Goal: Book appointment/travel/reservation

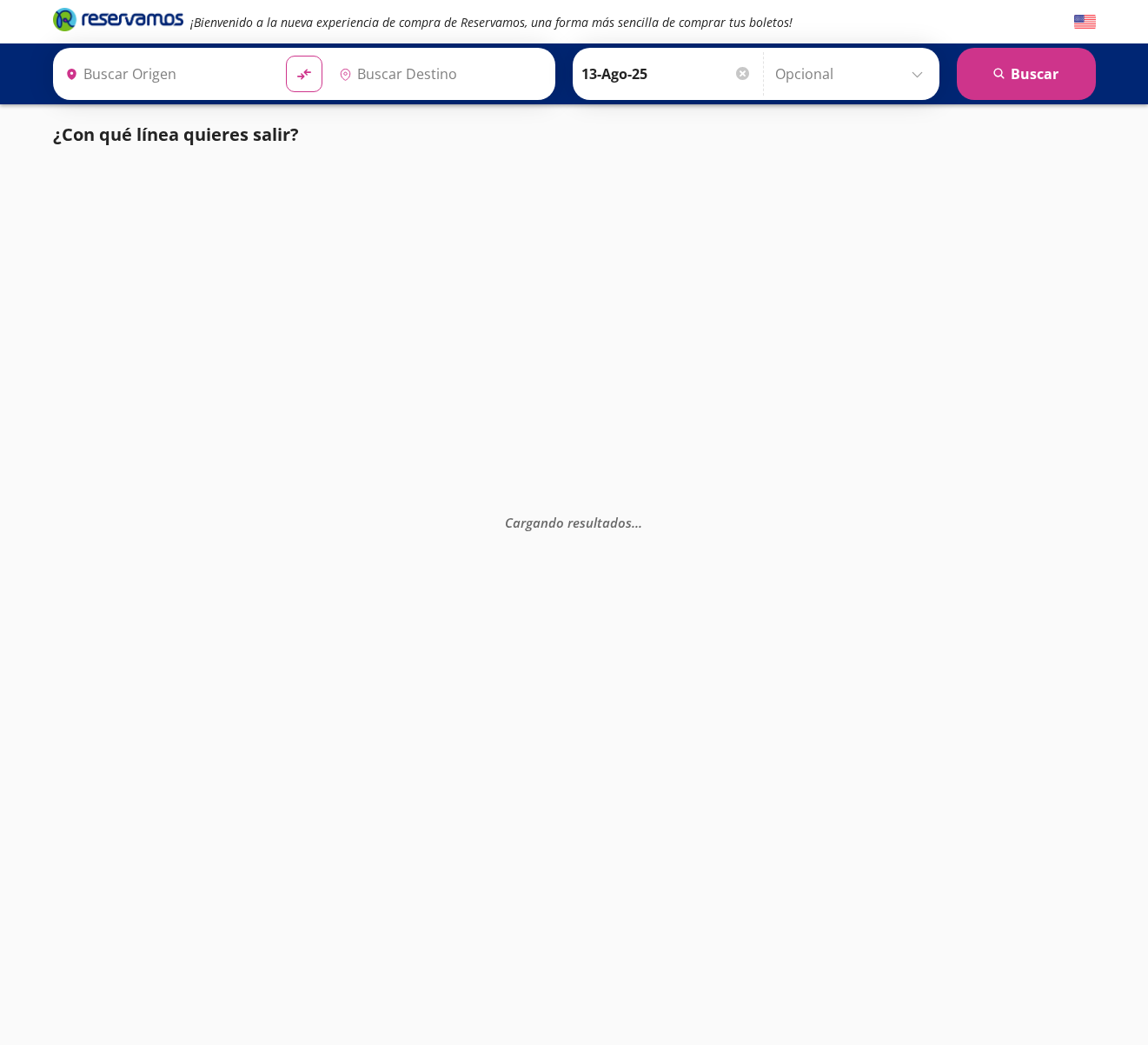
type input "[GEOGRAPHIC_DATA], [GEOGRAPHIC_DATA]"
type input "Toluca, [GEOGRAPHIC_DATA]"
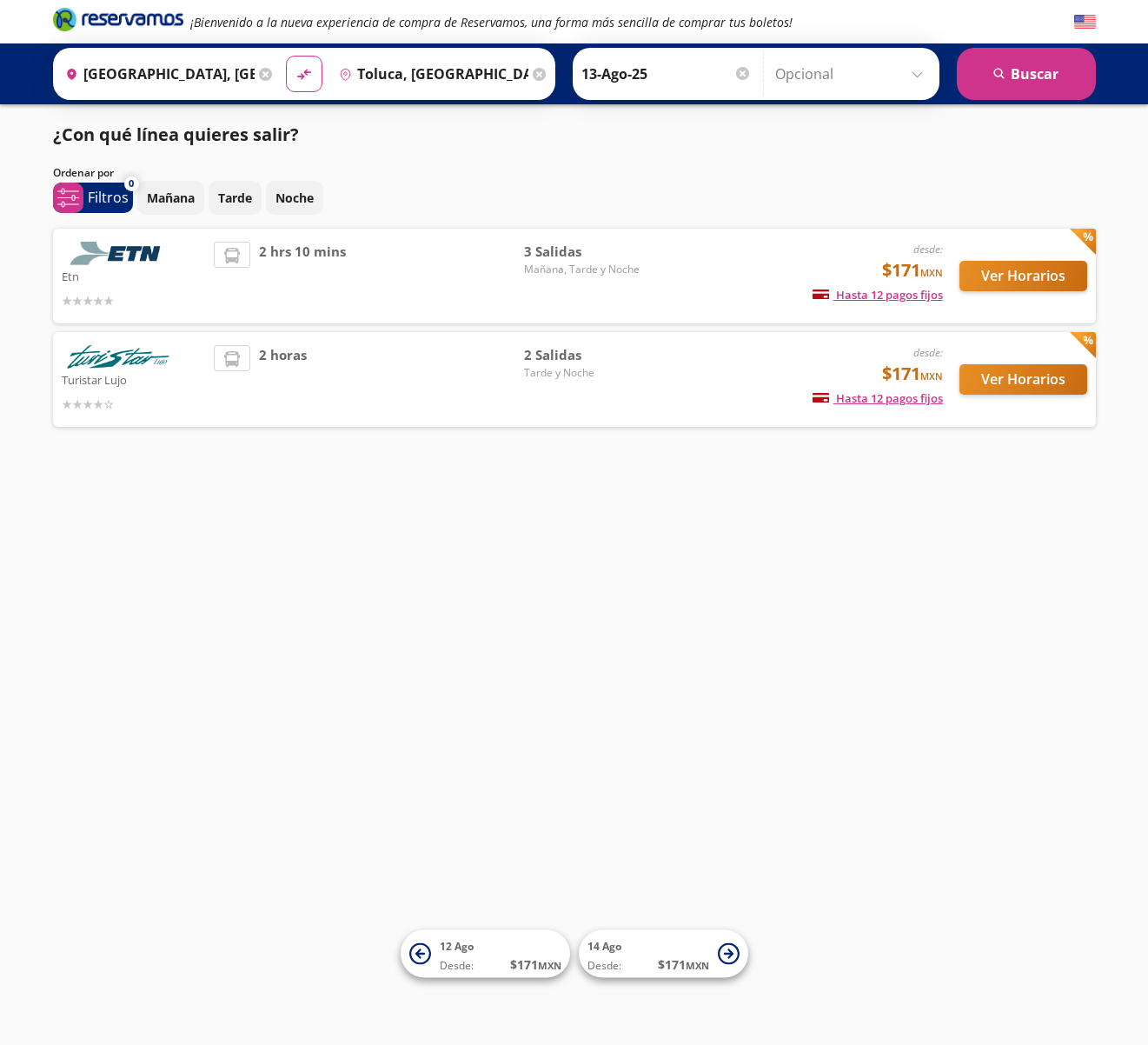
drag, startPoint x: 1020, startPoint y: 276, endPoint x: 833, endPoint y: 534, distance: 318.6
click at [833, 534] on div "¡Bienvenido a la nueva experiencia de compra de Reservamos, una forma más senci…" at bounding box center [574, 522] width 1148 height 1045
drag, startPoint x: 1019, startPoint y: 276, endPoint x: 798, endPoint y: 591, distance: 384.8
click at [797, 591] on div "¡Bienvenido a la nueva experiencia de compra de Reservamos, una forma más senci…" at bounding box center [574, 522] width 1148 height 1045
drag, startPoint x: 1017, startPoint y: 280, endPoint x: 992, endPoint y: 354, distance: 78.1
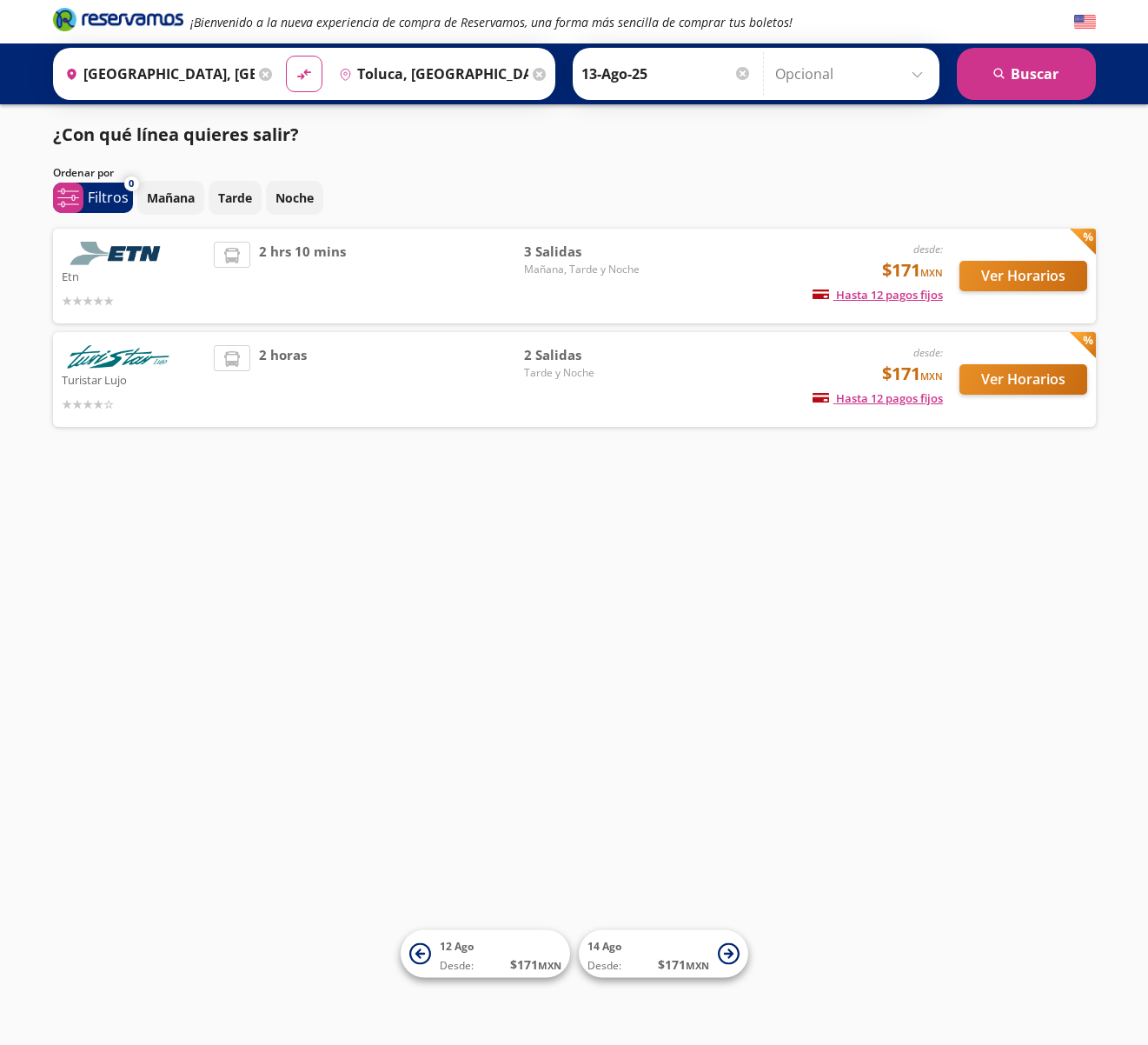
click at [881, 495] on div "¡Bienvenido a la nueva experiencia de compra de Reservamos, una forma más senci…" at bounding box center [574, 522] width 1148 height 1045
click at [1037, 279] on button "Ver Horarios" at bounding box center [1023, 275] width 128 height 31
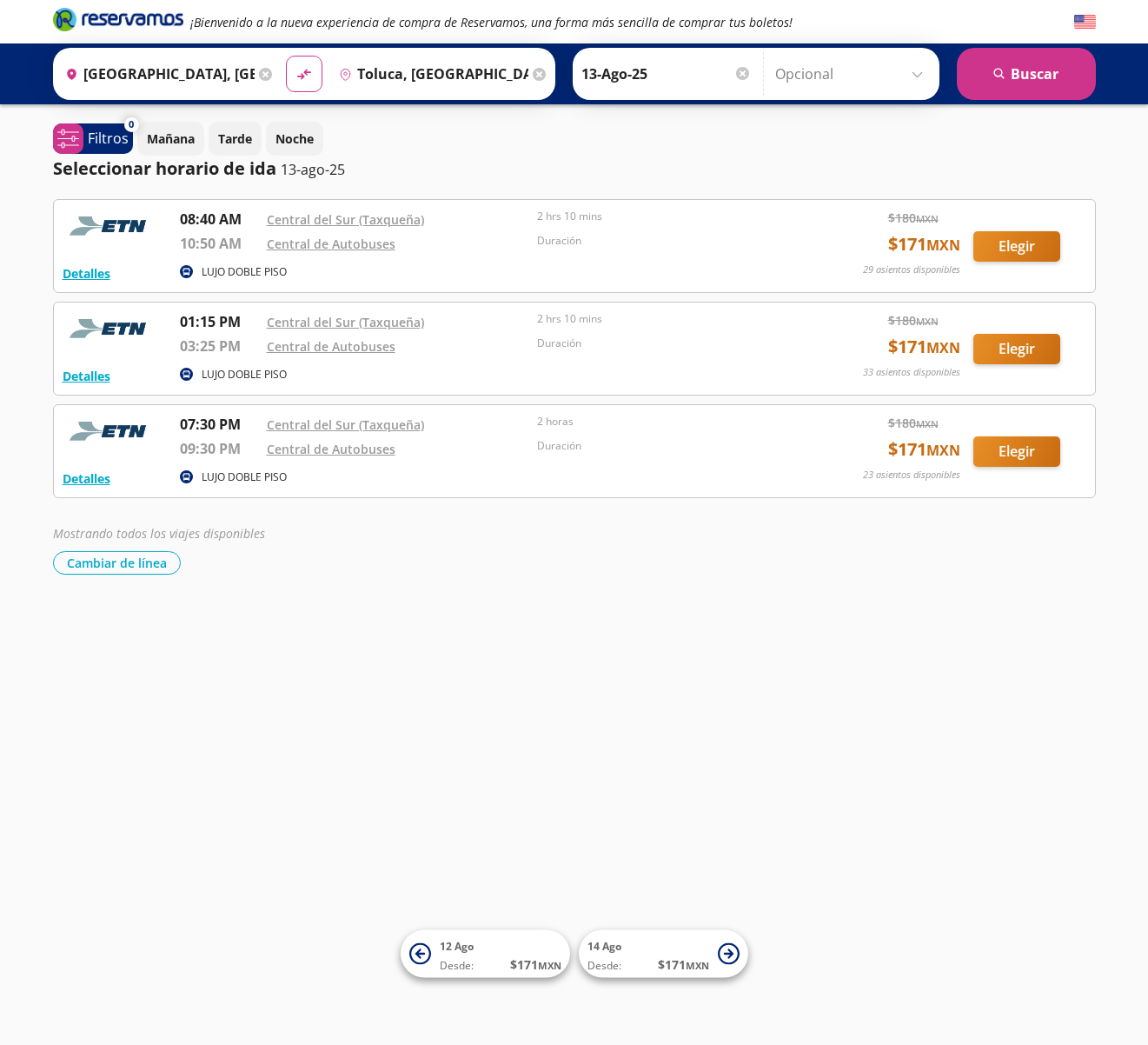
click at [215, 74] on input "[GEOGRAPHIC_DATA], [GEOGRAPHIC_DATA]" at bounding box center [156, 73] width 196 height 43
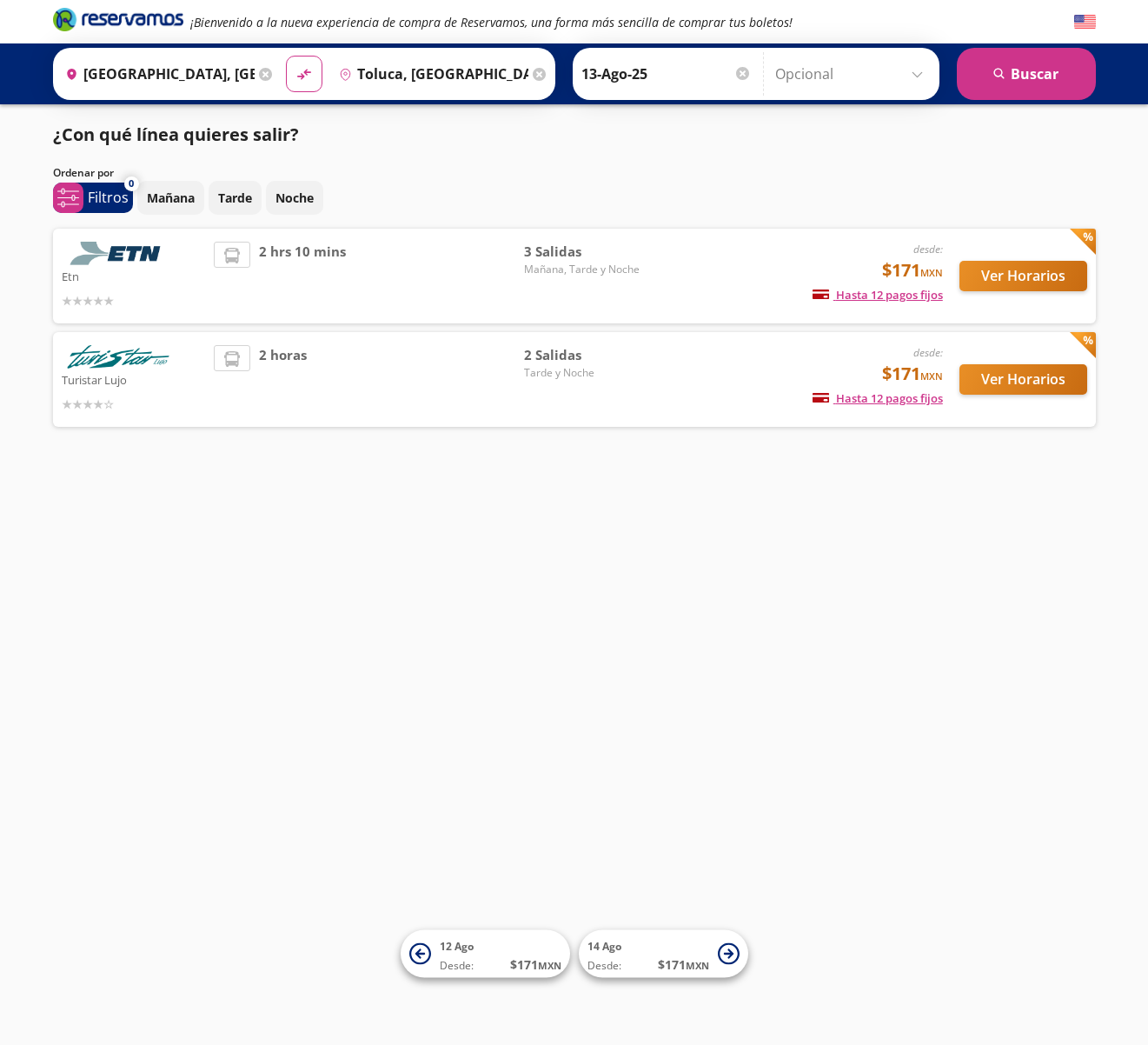
click at [439, 710] on div "¡Bienvenido a la nueva experiencia de compra de Reservamos, una forma más senci…" at bounding box center [574, 522] width 1148 height 1045
click at [998, 375] on button "Ver Horarios" at bounding box center [1023, 379] width 128 height 31
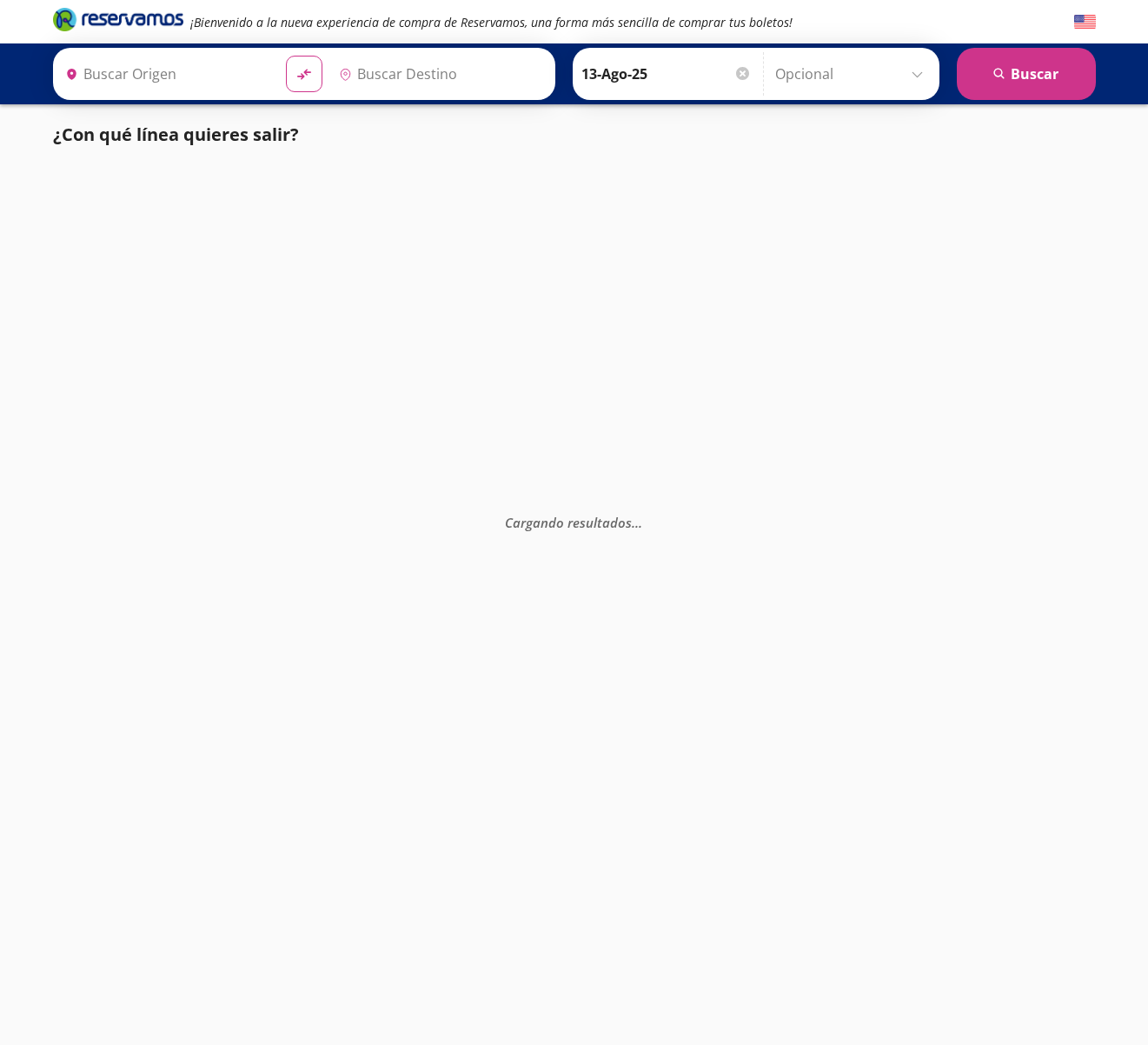
type input "Morelia, Michoacán"
type input "Toluca, [GEOGRAPHIC_DATA]"
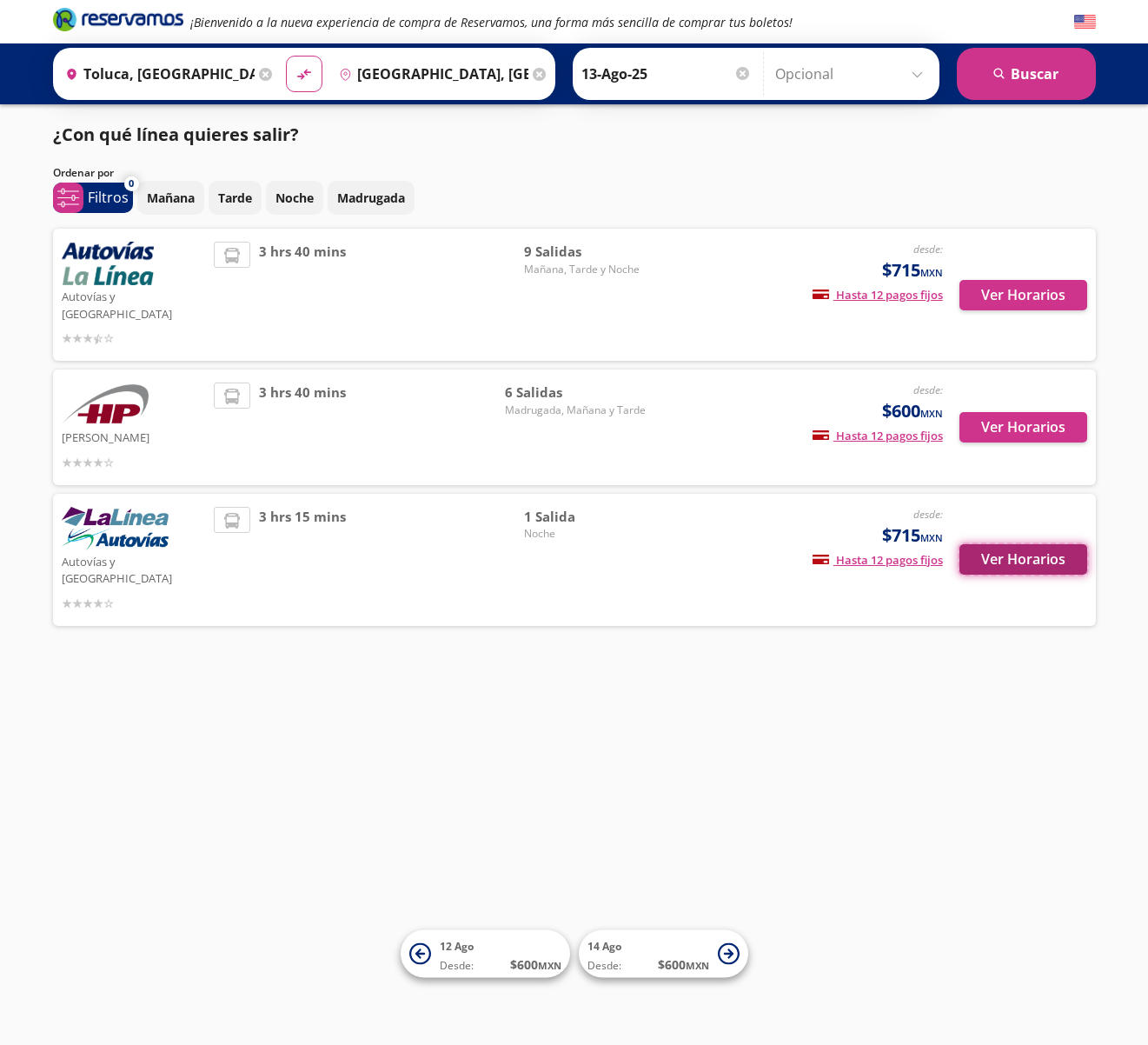
click at [1028, 544] on button "Ver Horarios" at bounding box center [1023, 559] width 128 height 31
click at [1019, 298] on button "Ver Horarios" at bounding box center [1023, 295] width 128 height 31
drag, startPoint x: 1016, startPoint y: 296, endPoint x: 517, endPoint y: 223, distance: 504.3
click at [517, 221] on div "¿Con qué línea quieres salir? Ordenar por 0 system-uicons:filtering Filtros che…" at bounding box center [574, 377] width 1060 height 513
click at [1017, 291] on button "Ver Horarios" at bounding box center [1023, 295] width 128 height 31
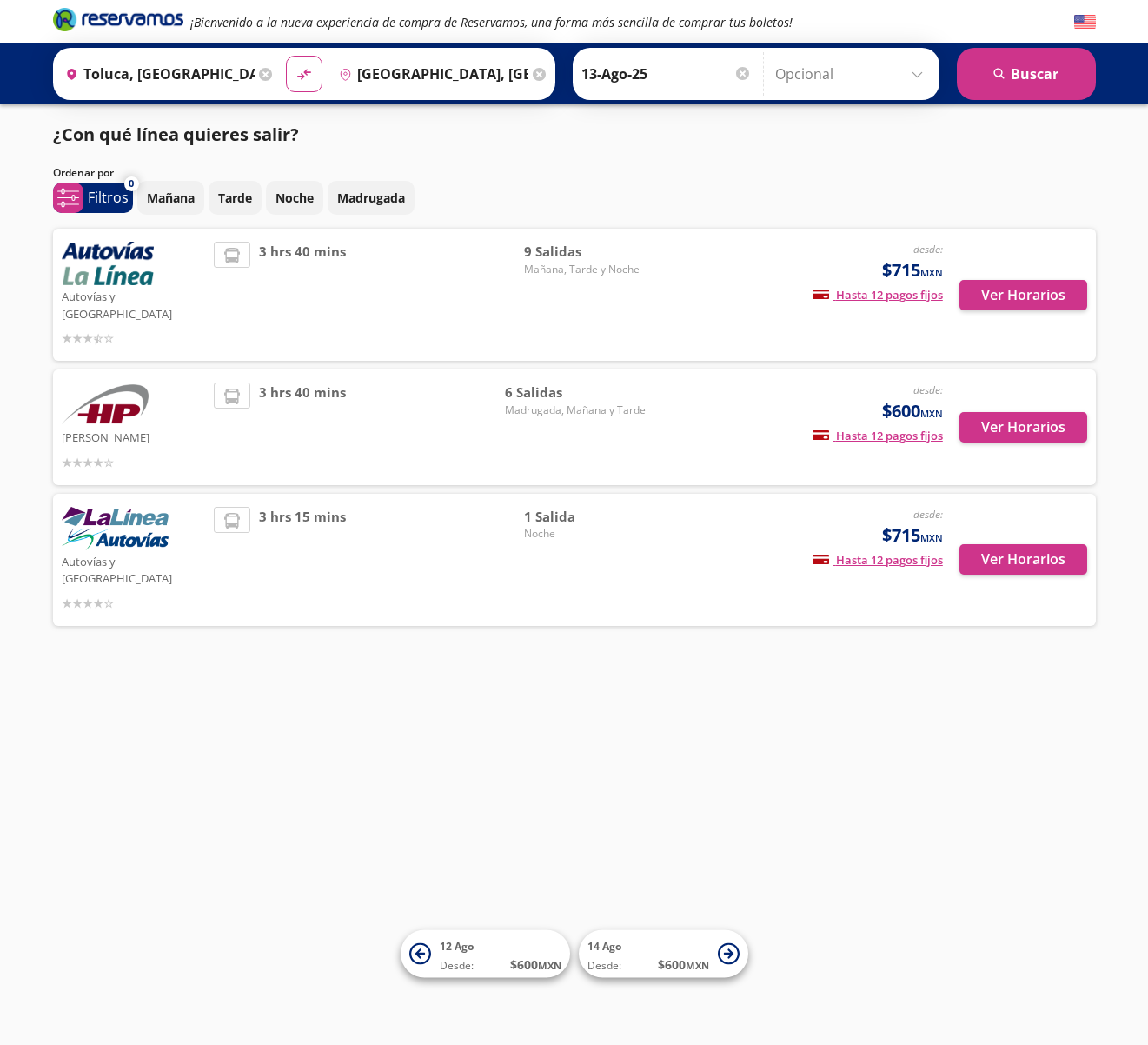
click at [450, 68] on input "Morelia, Michoacán" at bounding box center [429, 73] width 196 height 43
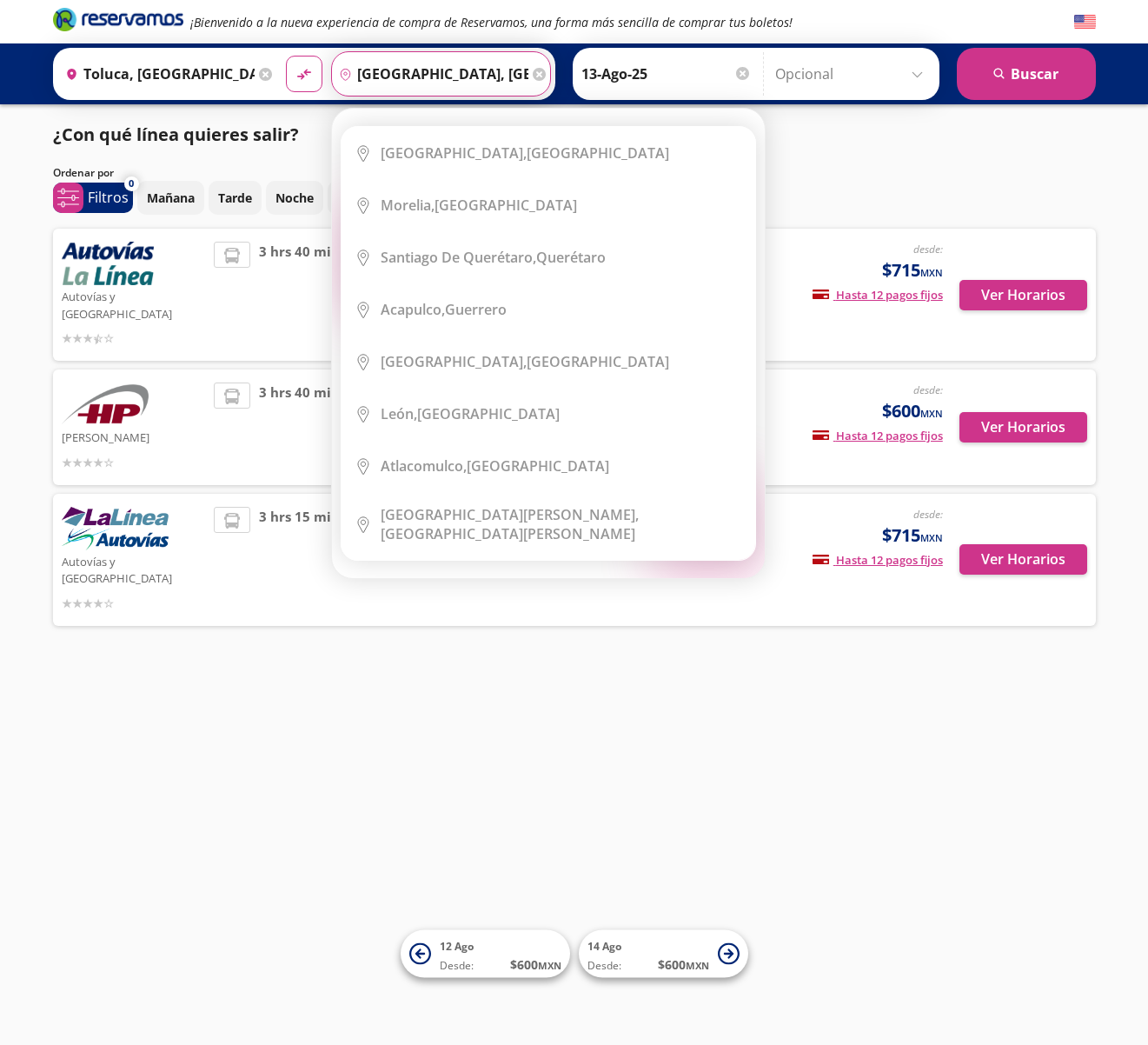
click at [533, 74] on icon at bounding box center [539, 74] width 13 height 13
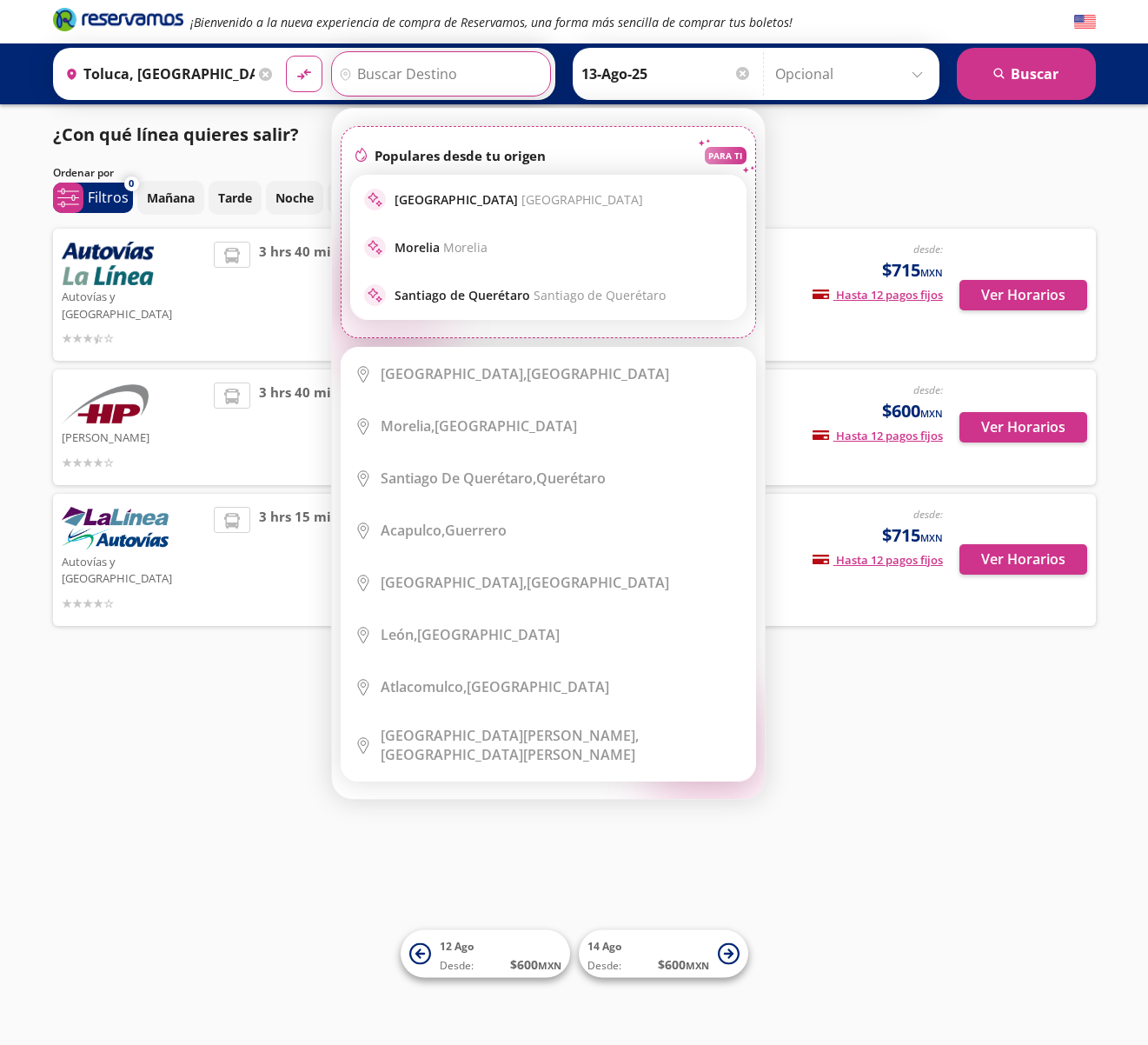
click at [413, 77] on input "Destino" at bounding box center [438, 73] width 214 height 43
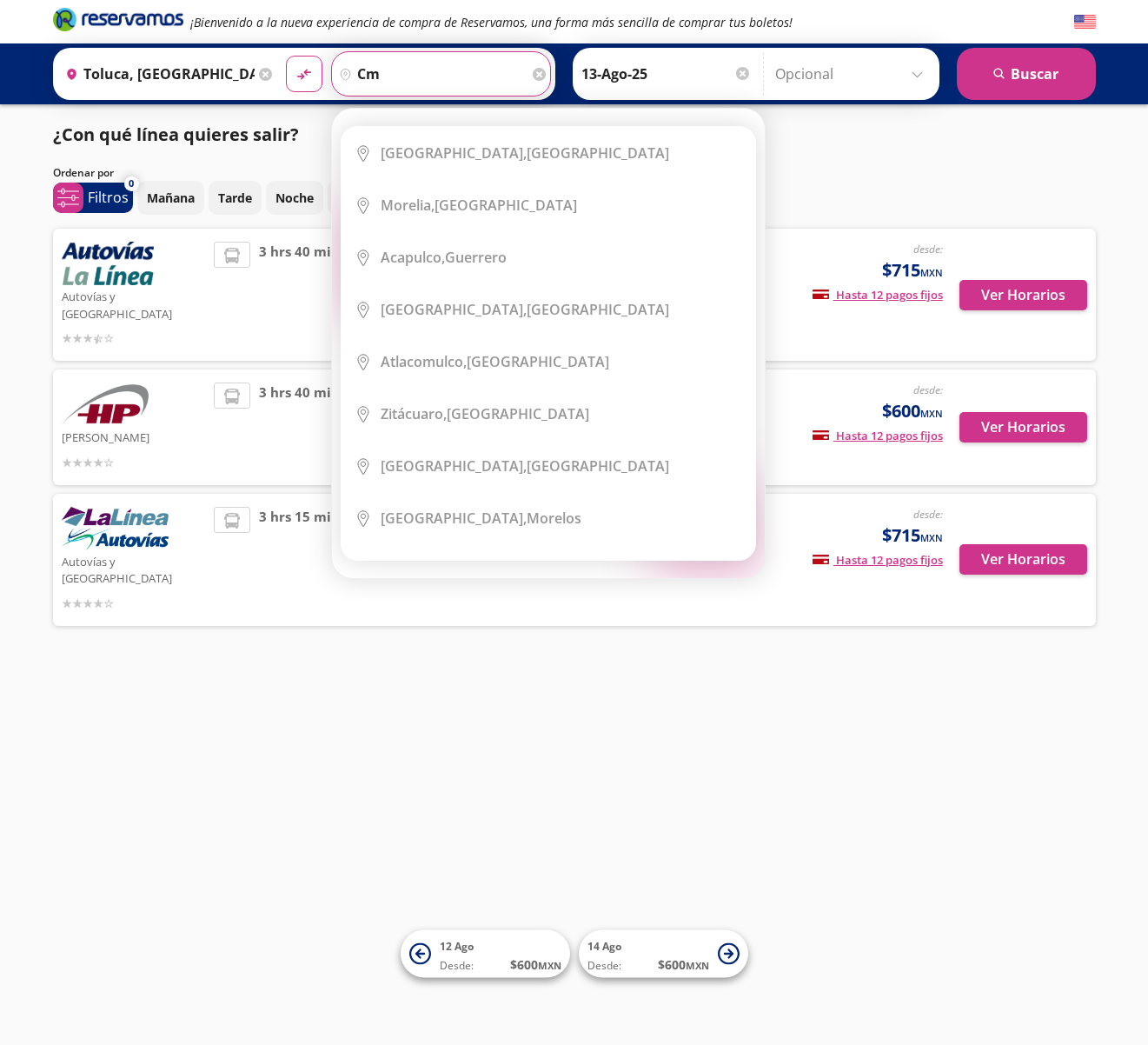
type input "c"
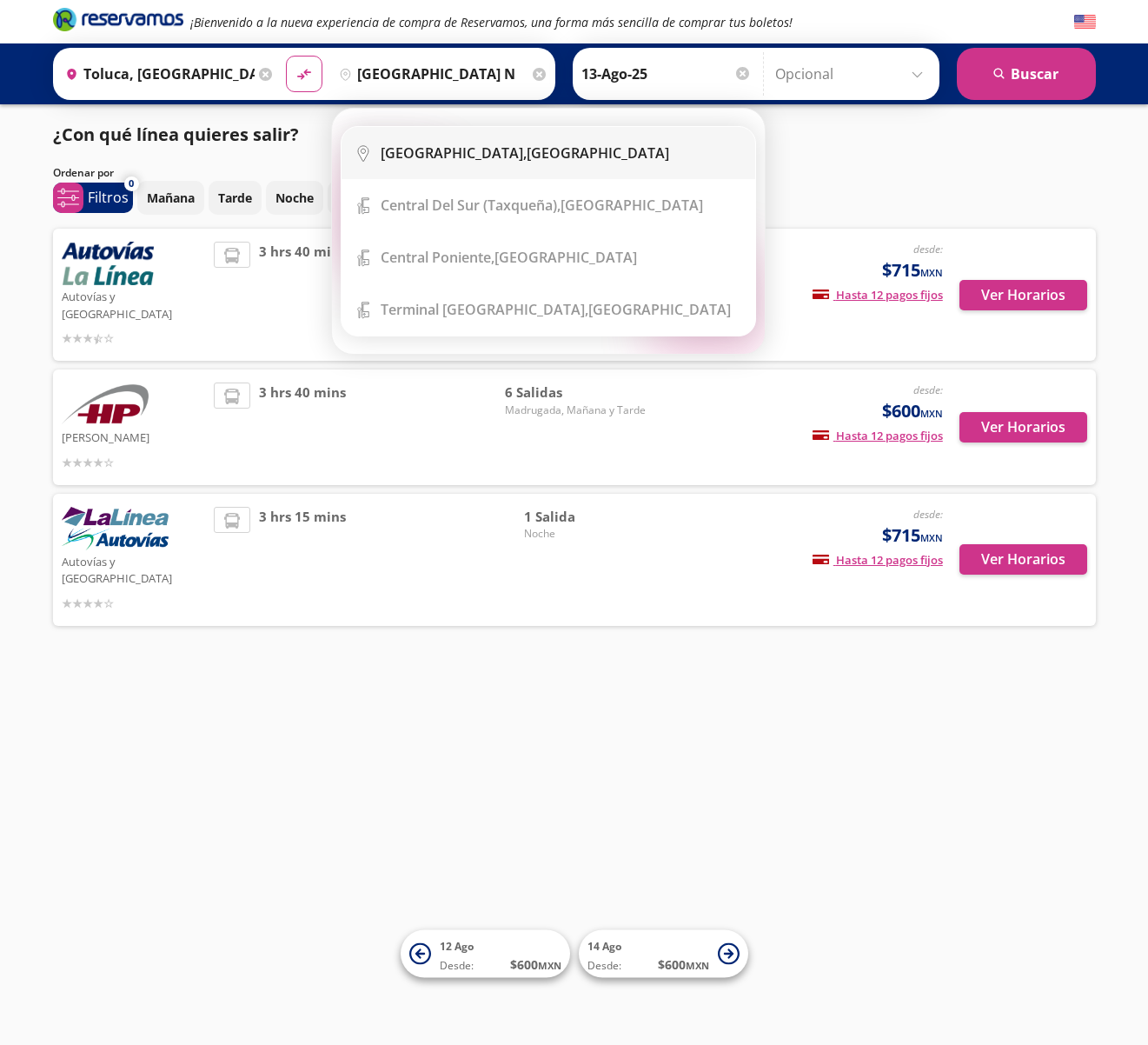
click at [589, 146] on div "Ciudad de México, Distrito Federal" at bounding box center [525, 153] width 289 height 19
type input "[GEOGRAPHIC_DATA], [GEOGRAPHIC_DATA]"
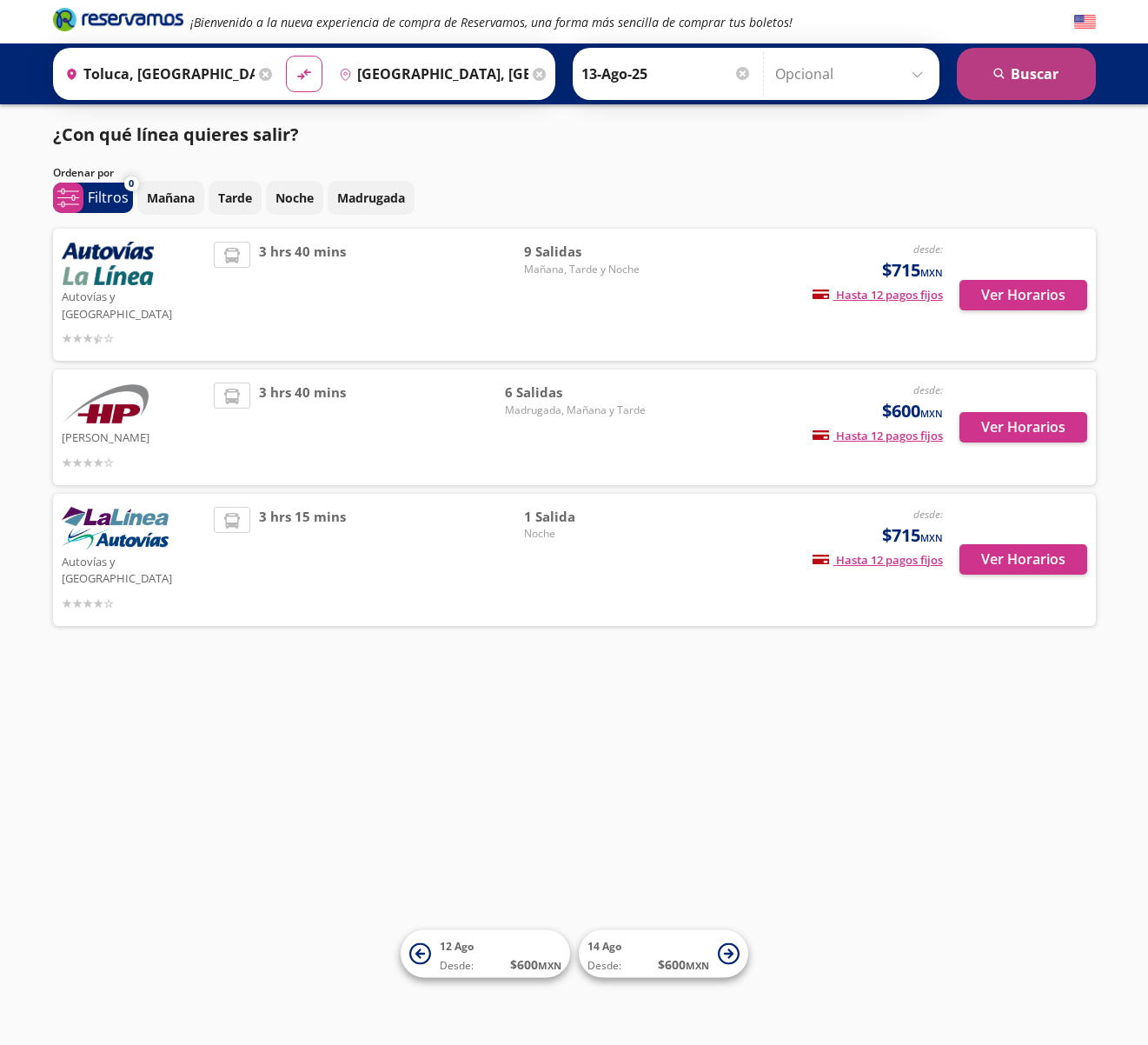
click at [1019, 69] on button "search Buscar" at bounding box center [1027, 73] width 139 height 52
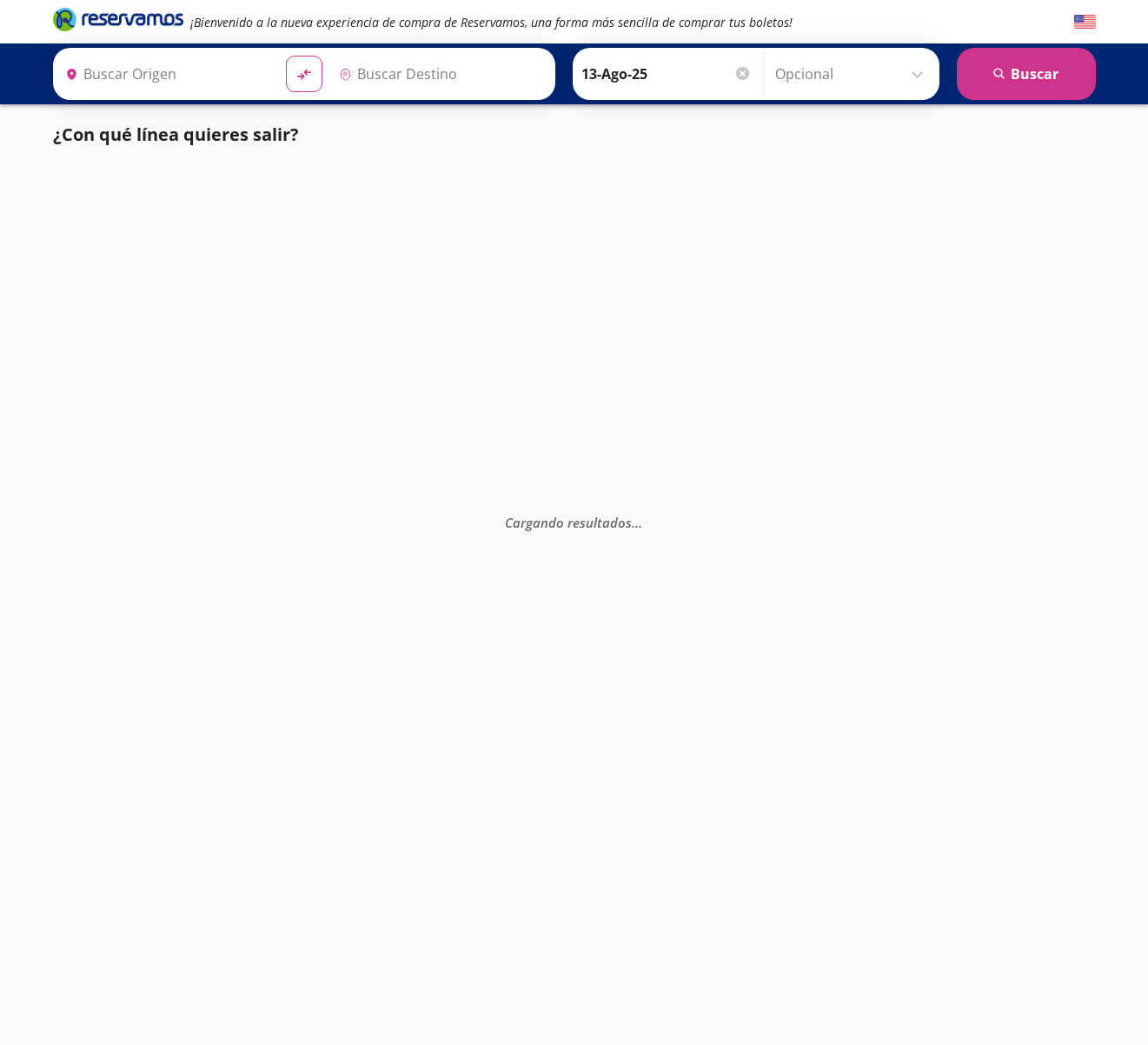
type input "[GEOGRAPHIC_DATA], [GEOGRAPHIC_DATA]"
type input "Toluca, [GEOGRAPHIC_DATA]"
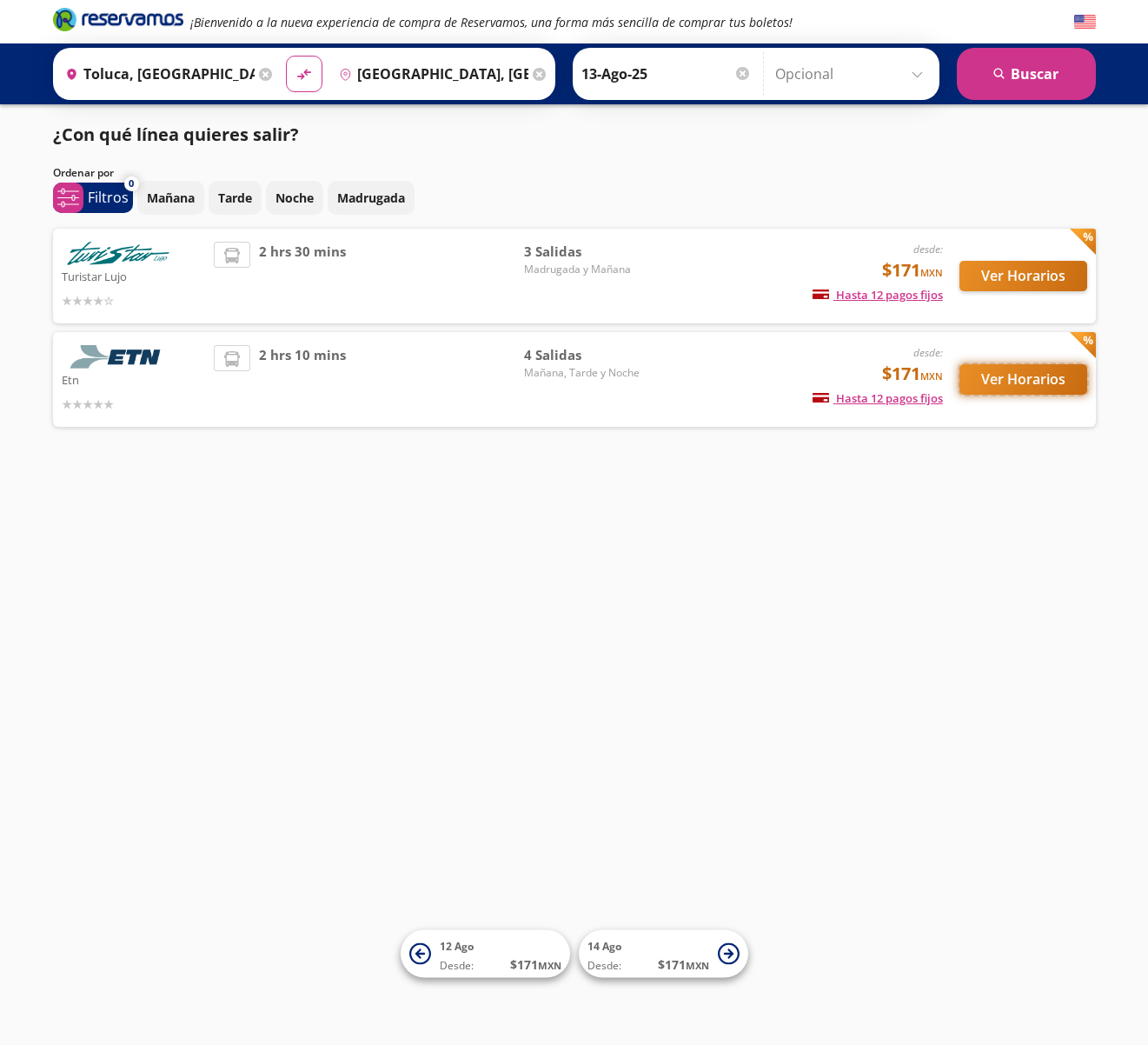
click at [1022, 376] on button "Ver Horarios" at bounding box center [1023, 379] width 128 height 31
click at [1006, 274] on button "Ver Horarios" at bounding box center [1023, 275] width 128 height 31
click at [1005, 386] on button "Ver Horarios" at bounding box center [1023, 379] width 128 height 31
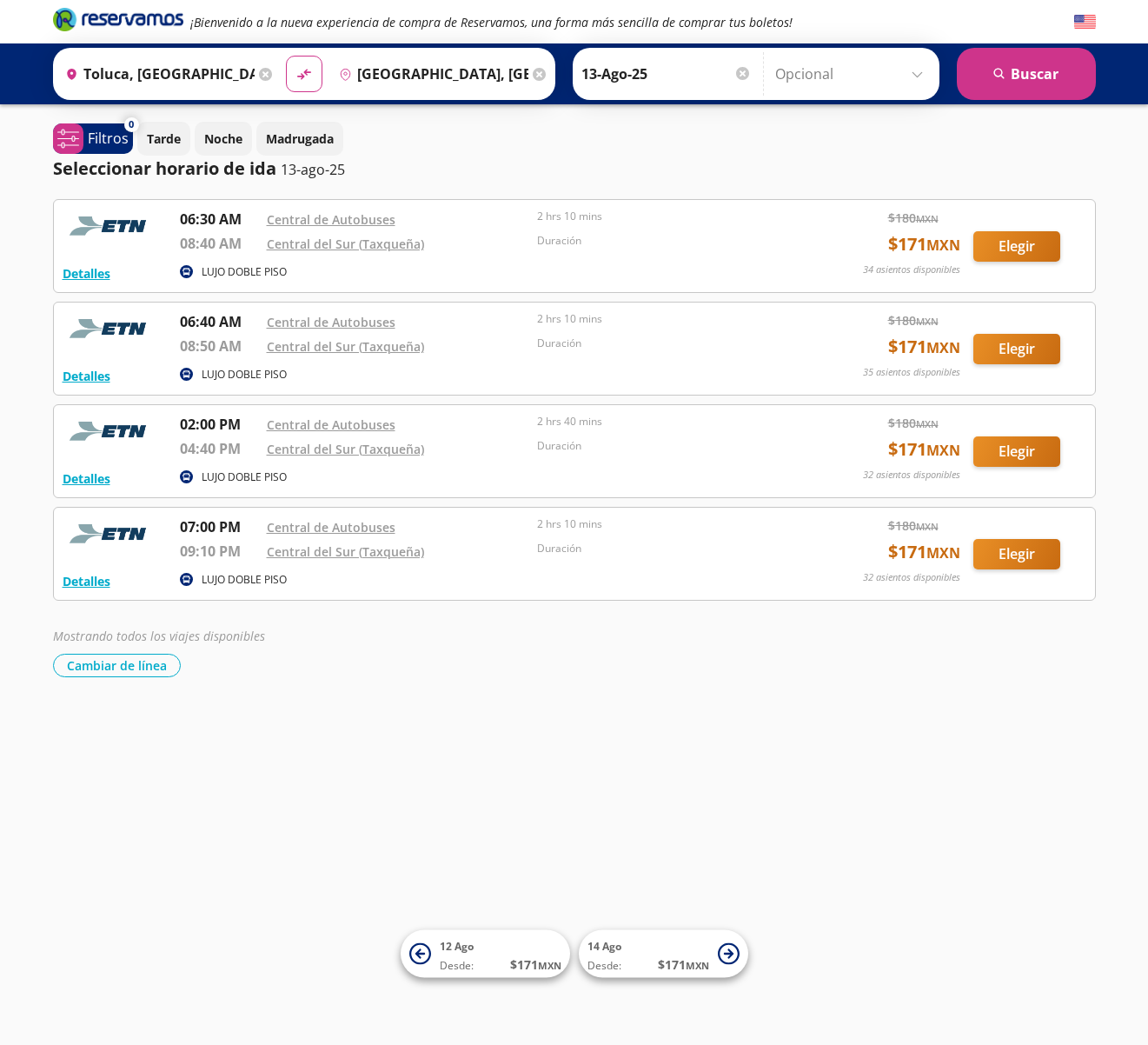
click at [179, 84] on input "Toluca, [GEOGRAPHIC_DATA]" at bounding box center [156, 73] width 196 height 43
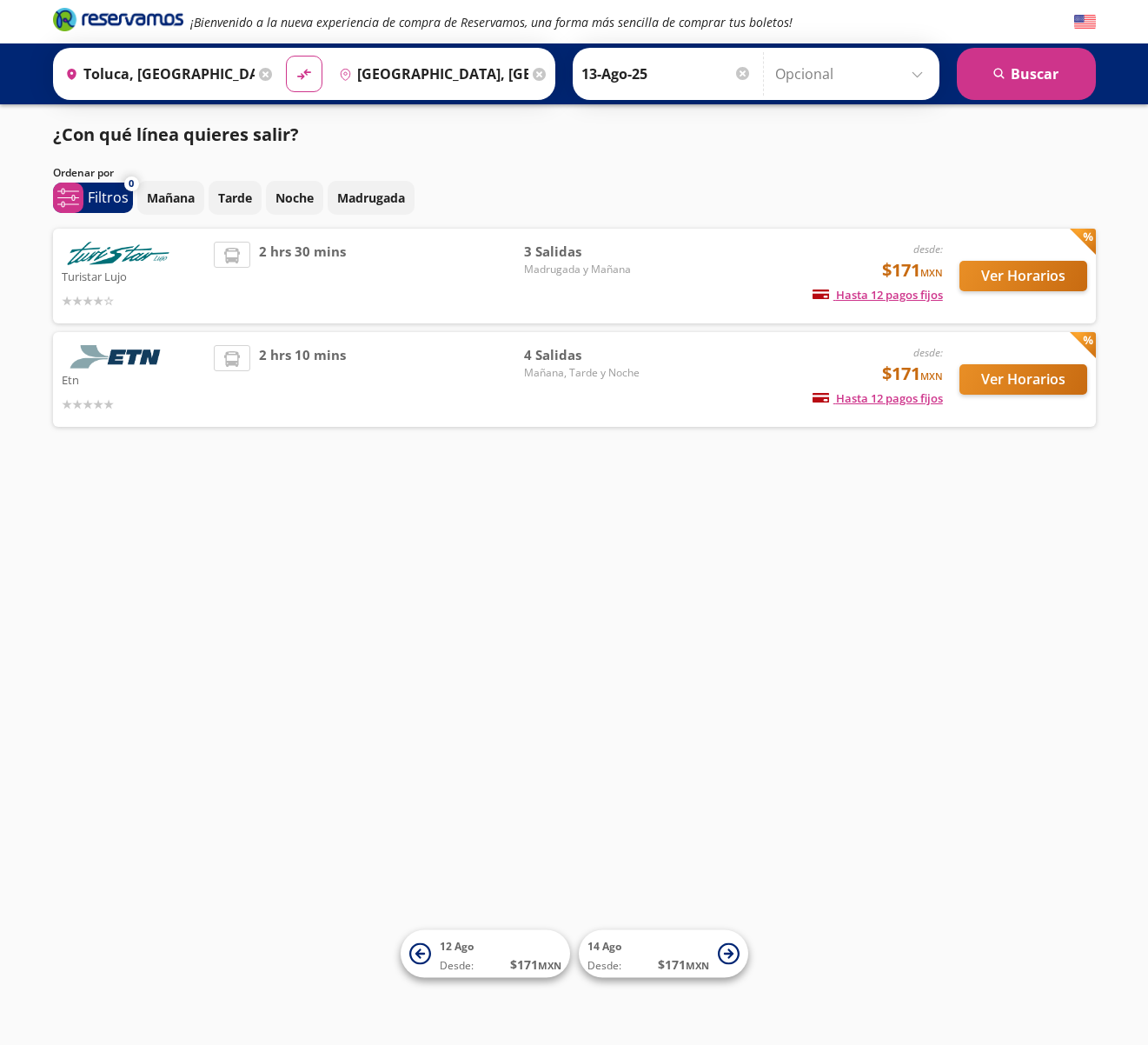
click at [845, 587] on div "¡Bienvenido a la nueva experiencia de compra de Reservamos, una forma más senci…" at bounding box center [574, 522] width 1148 height 1045
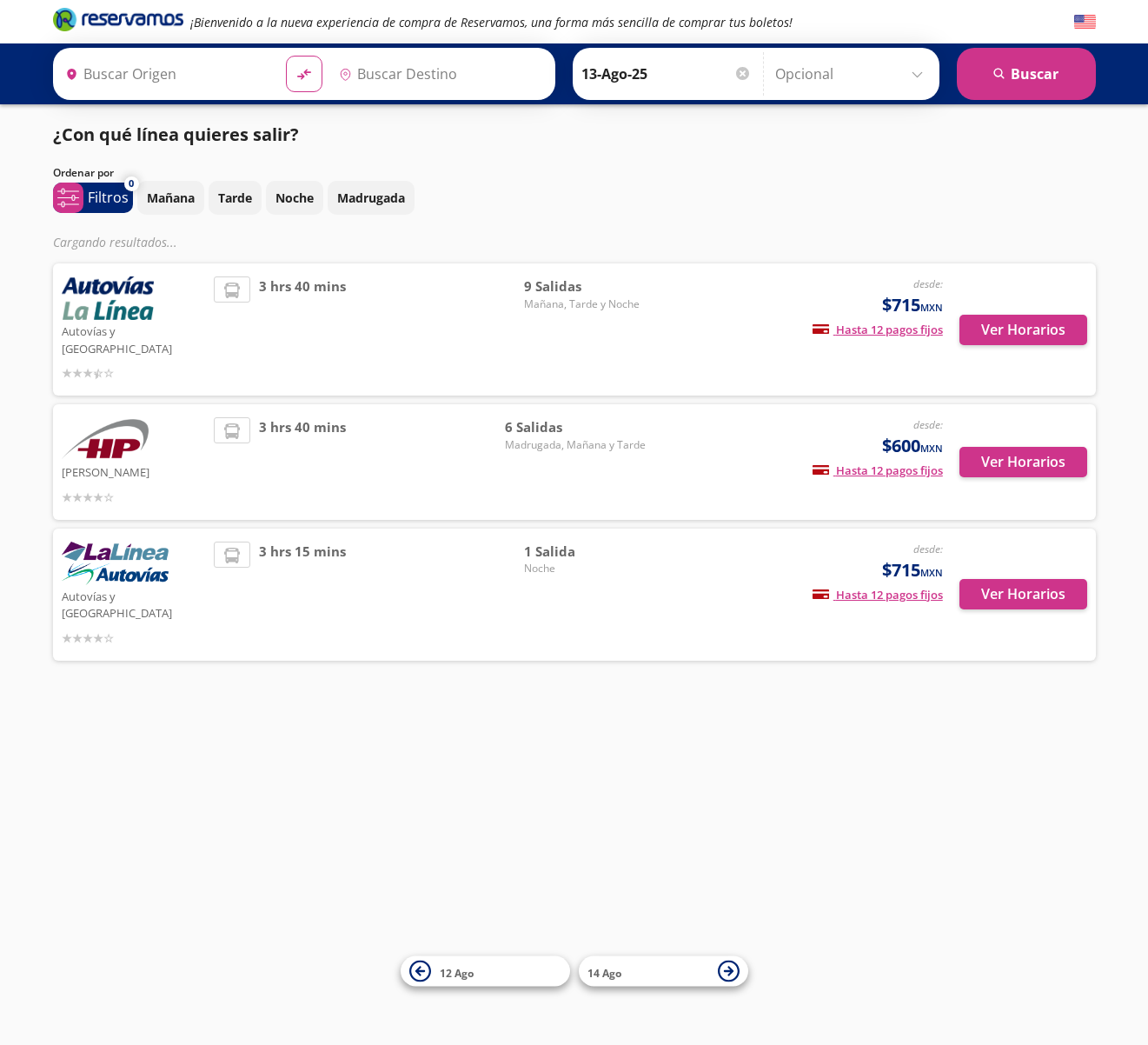
type input "Toluca, [GEOGRAPHIC_DATA]"
type input "Morelia, Michoacán"
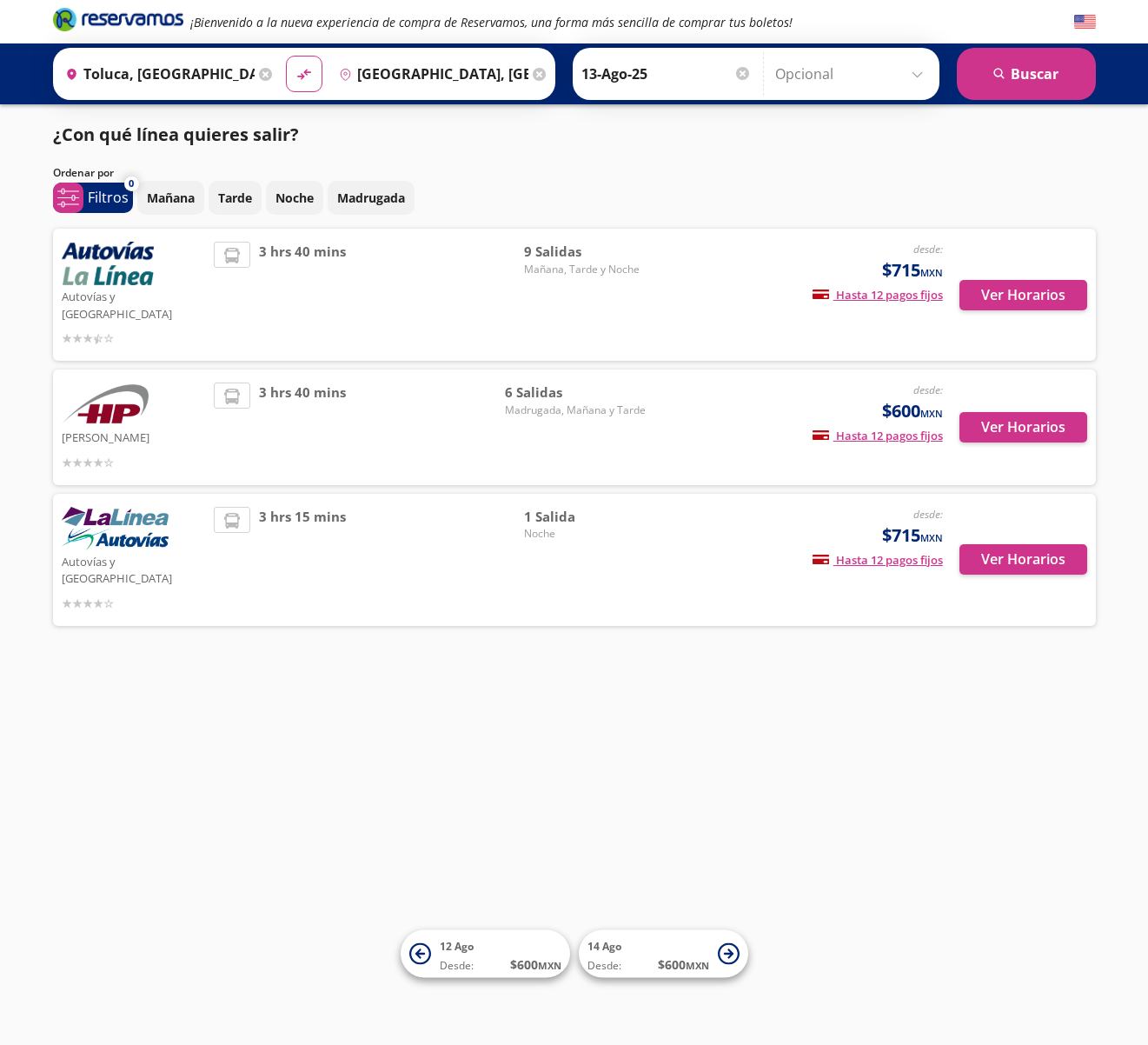
click at [162, 74] on input "Toluca, [GEOGRAPHIC_DATA]" at bounding box center [156, 73] width 196 height 43
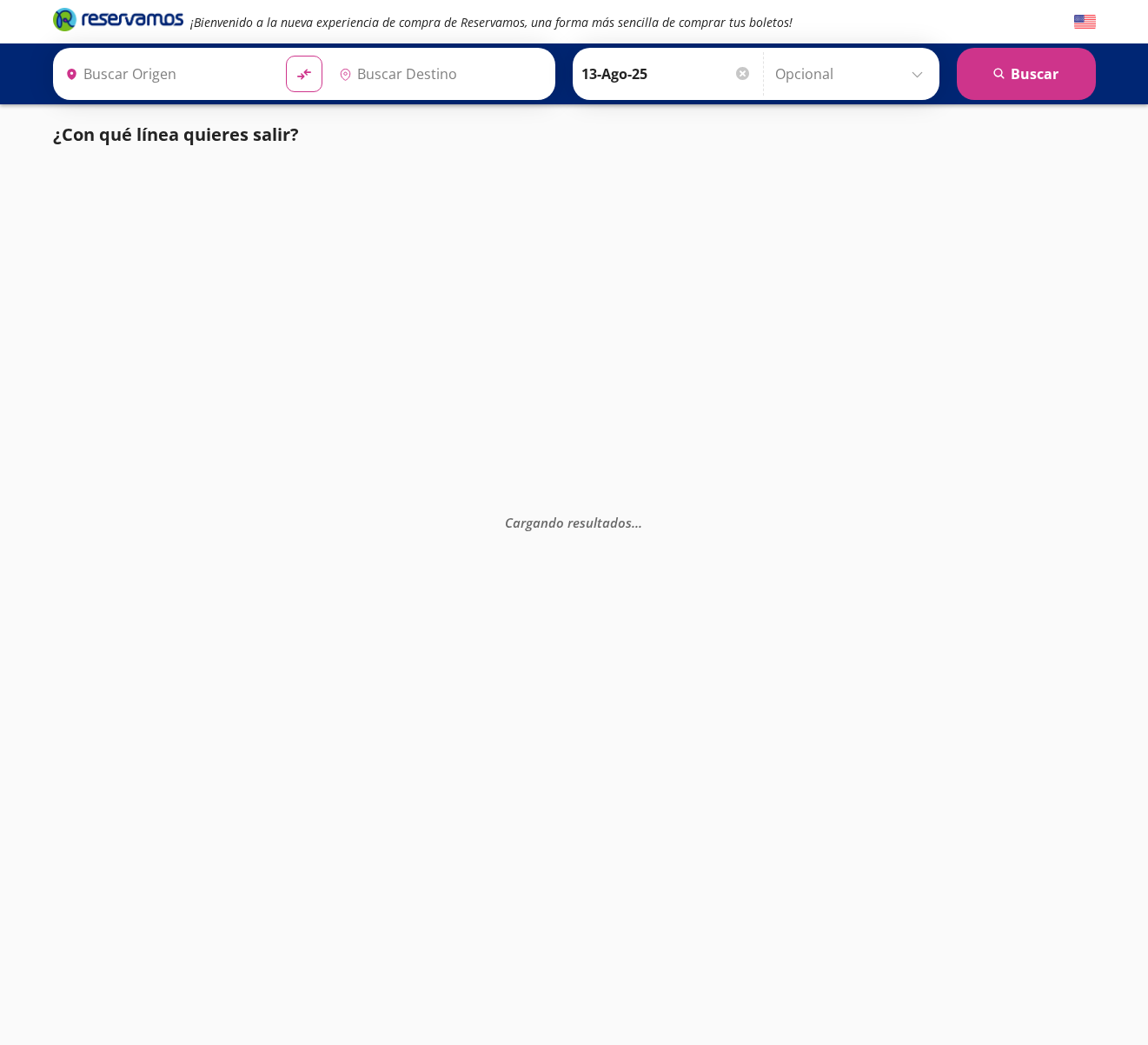
type input "[GEOGRAPHIC_DATA], [GEOGRAPHIC_DATA]"
type input "Toluca, [GEOGRAPHIC_DATA]"
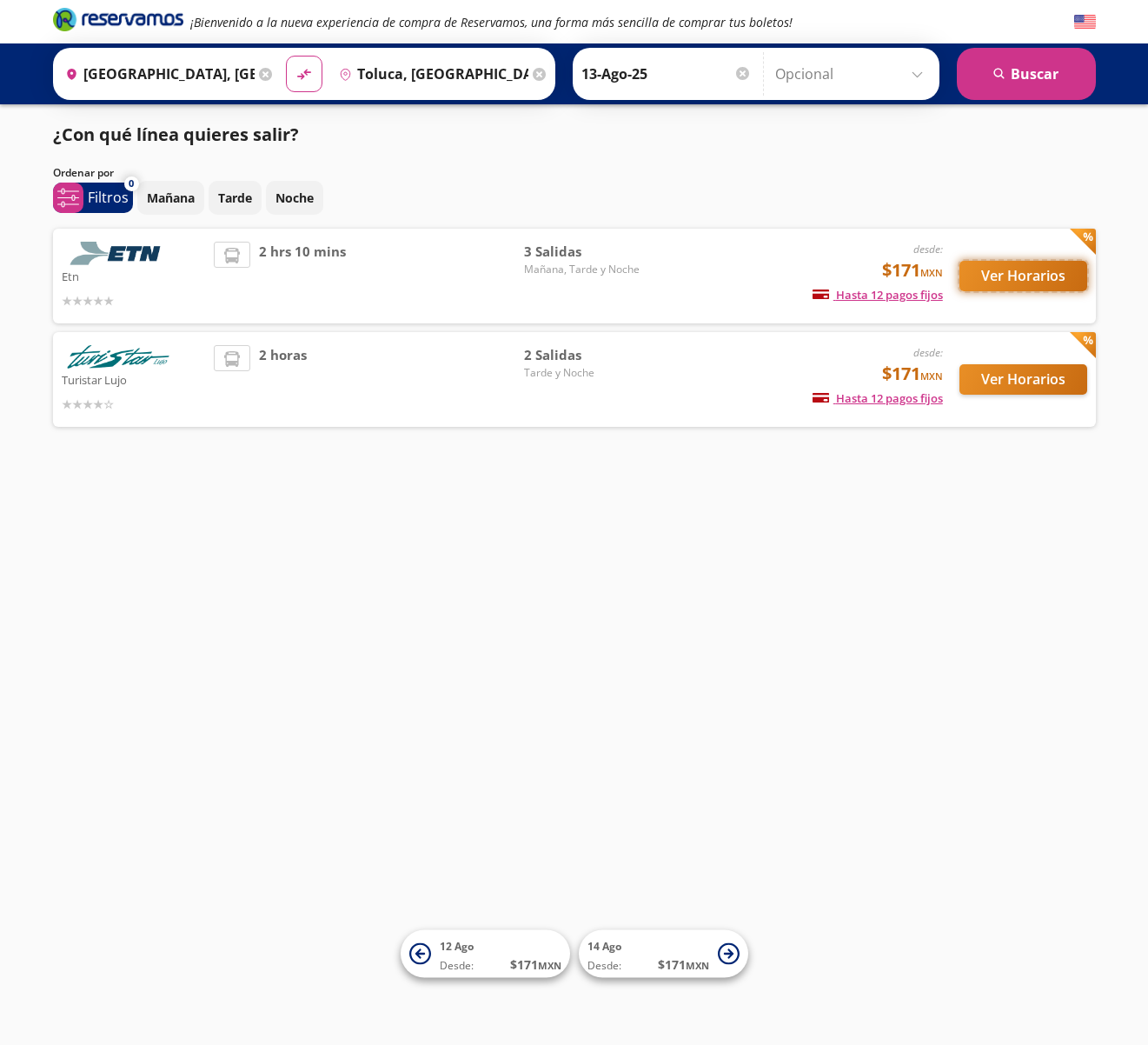
click at [1019, 278] on button "Ver Horarios" at bounding box center [1023, 275] width 128 height 31
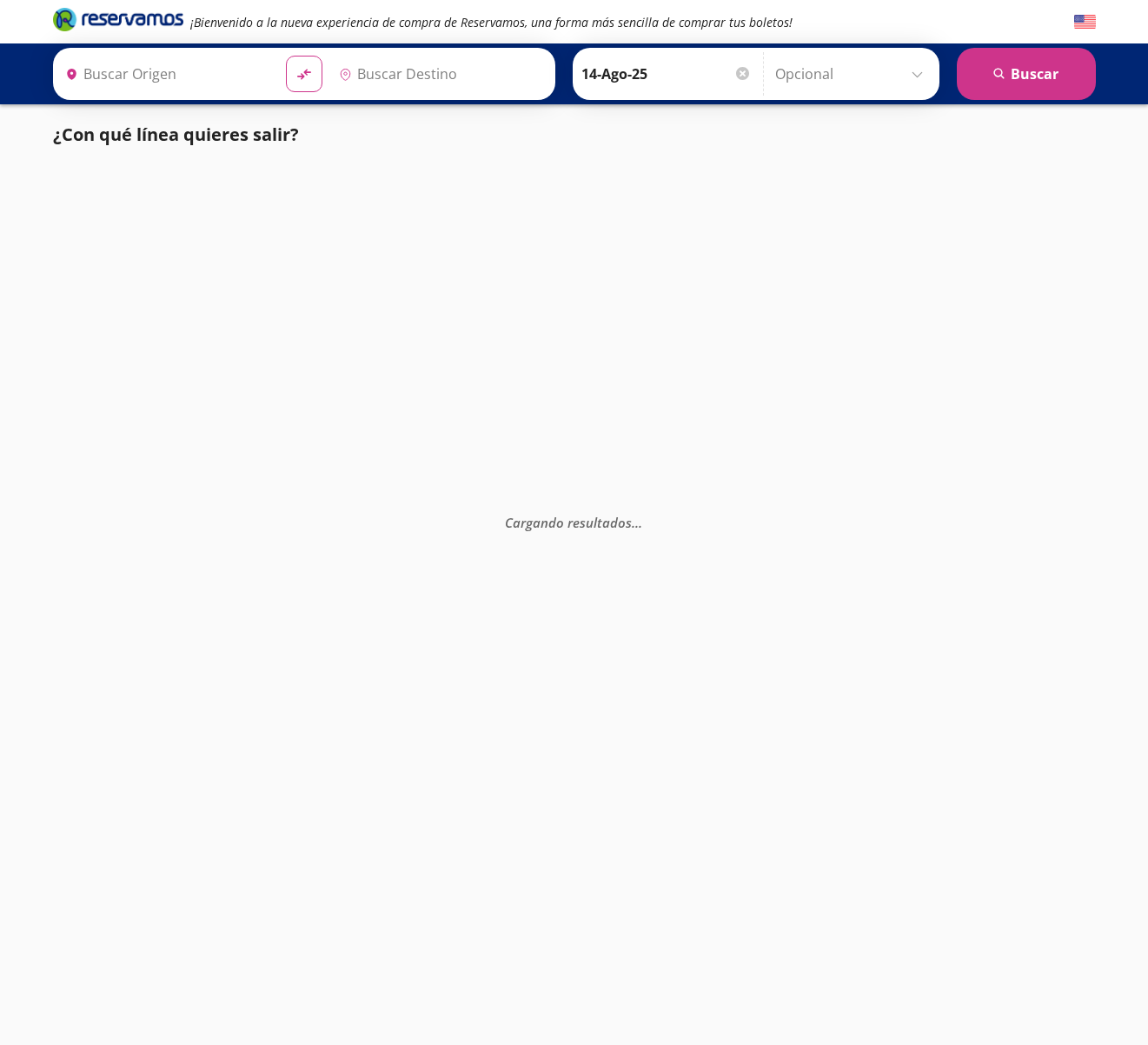
type input "[GEOGRAPHIC_DATA], [GEOGRAPHIC_DATA]"
type input "Toluca, [GEOGRAPHIC_DATA]"
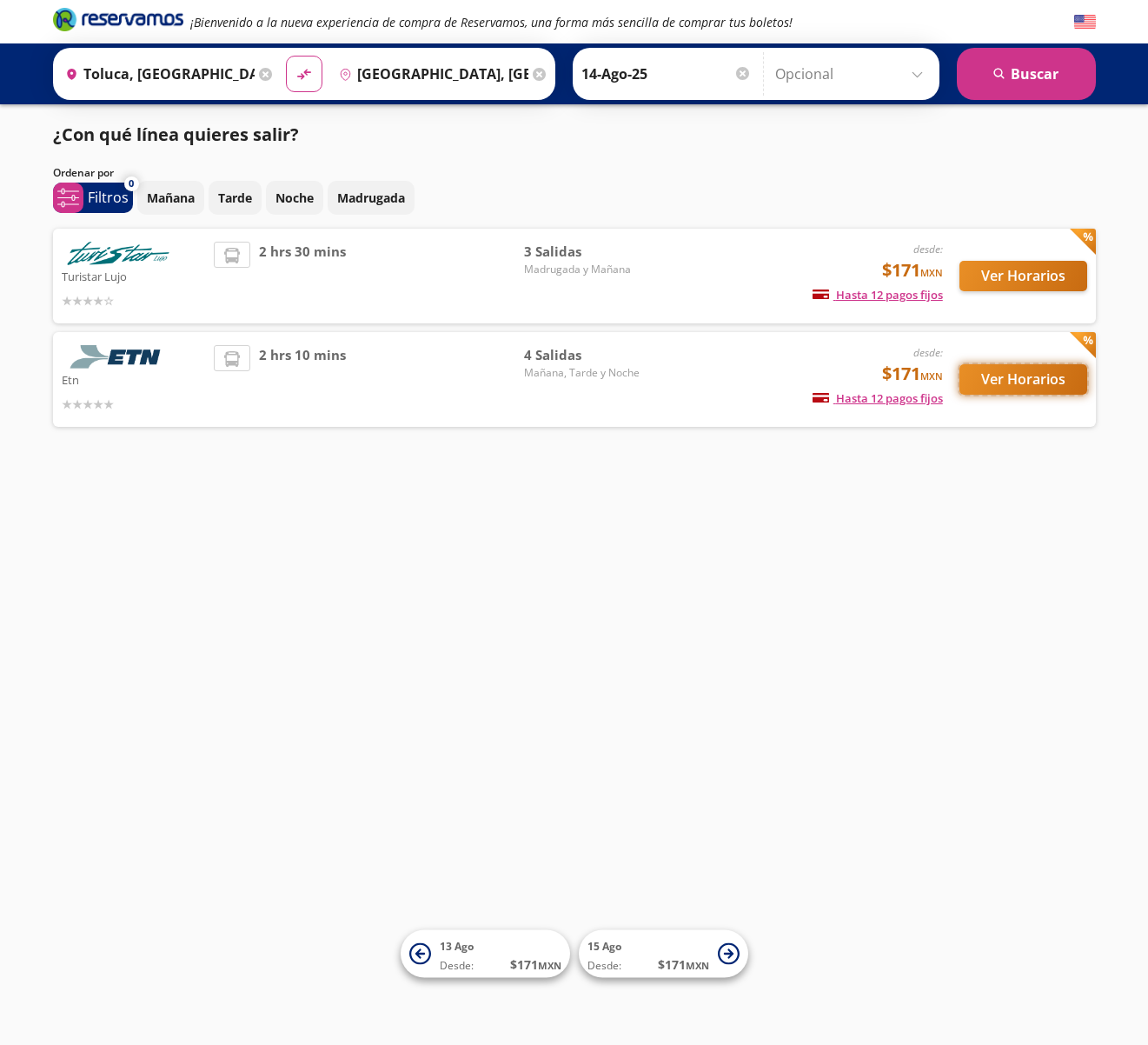
click at [1012, 381] on button "Ver Horarios" at bounding box center [1023, 379] width 128 height 31
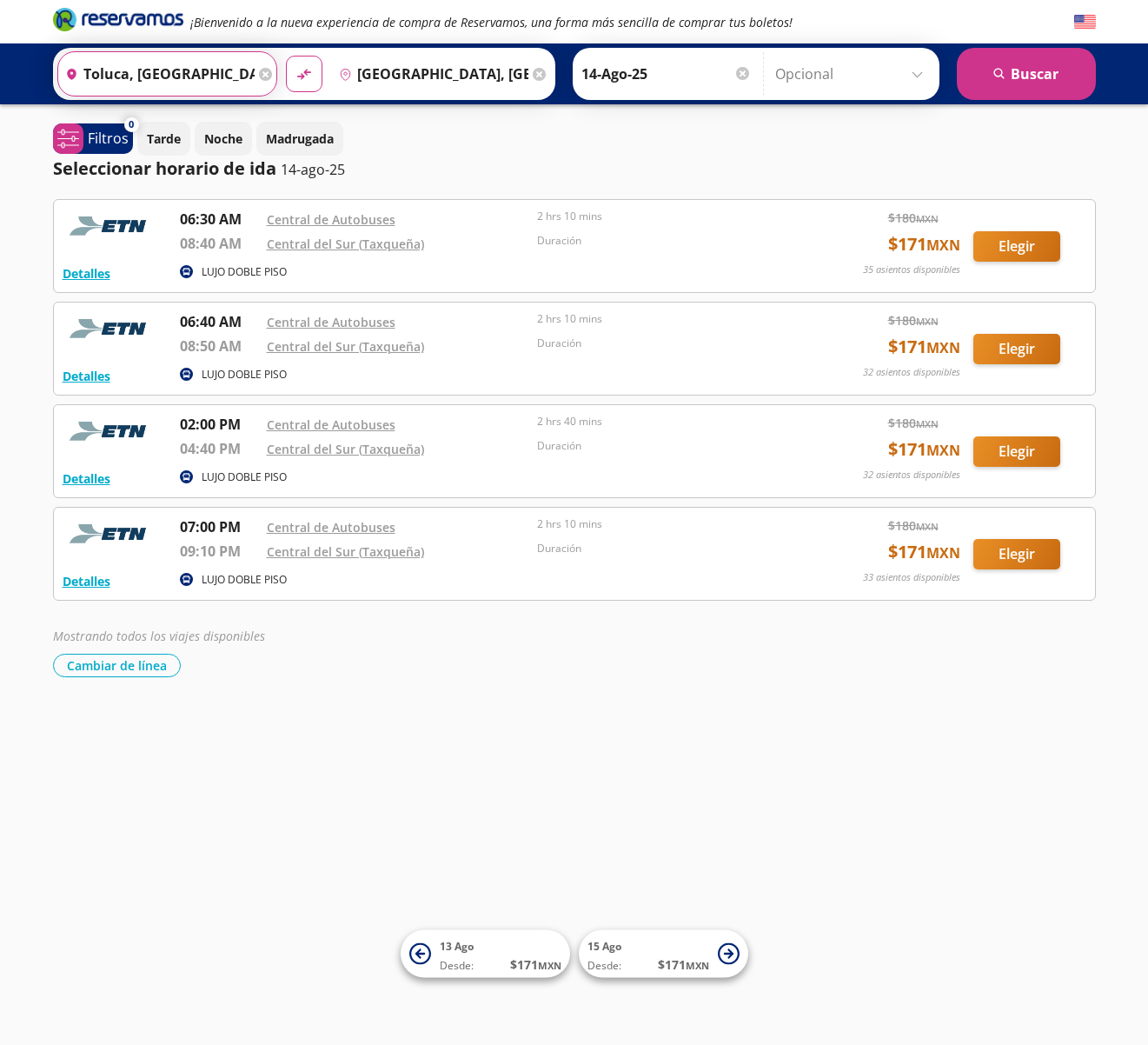
click at [155, 83] on input "Toluca, [GEOGRAPHIC_DATA]" at bounding box center [156, 73] width 196 height 43
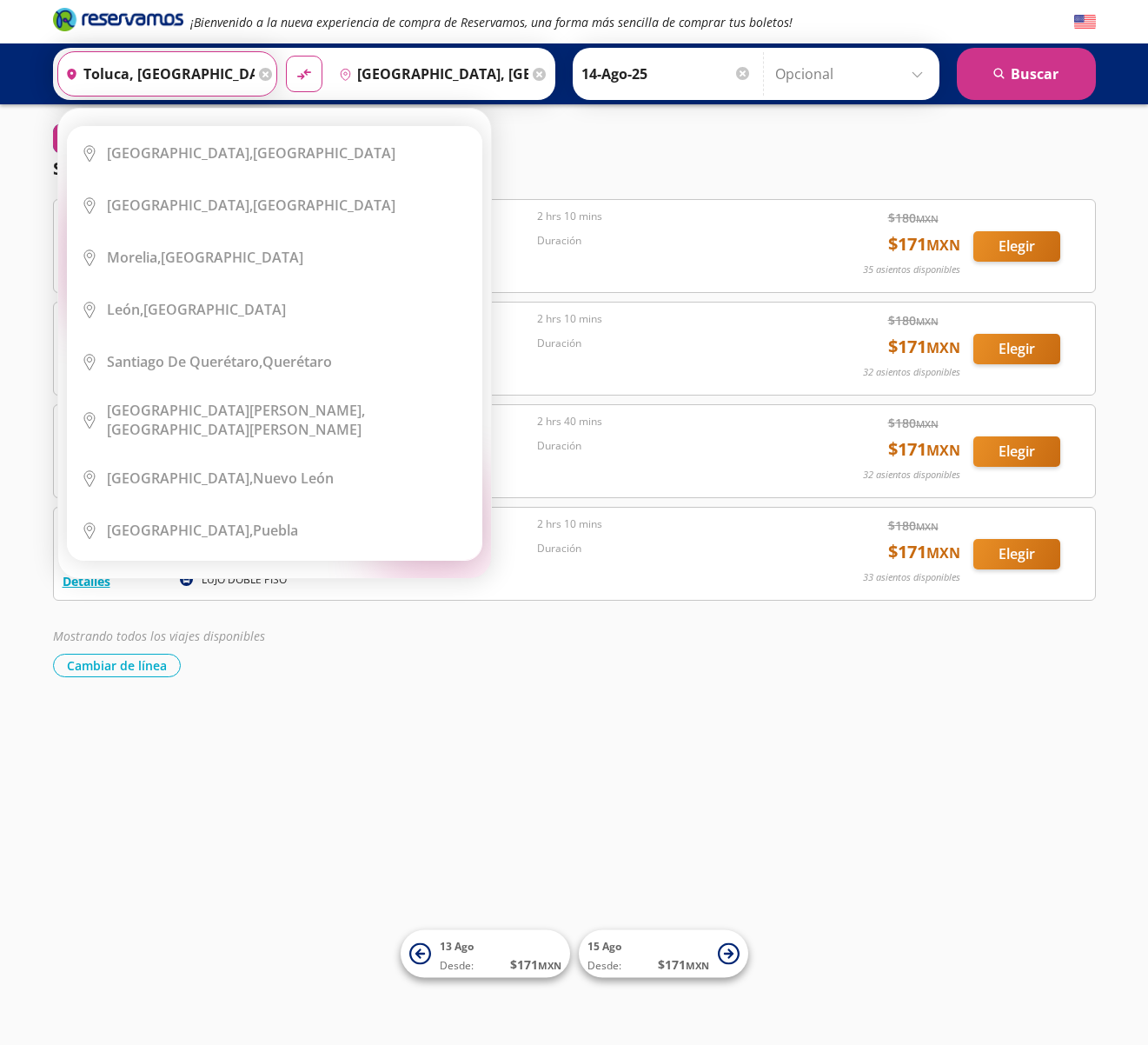
click at [420, 69] on input "[GEOGRAPHIC_DATA], [GEOGRAPHIC_DATA]" at bounding box center [429, 73] width 196 height 43
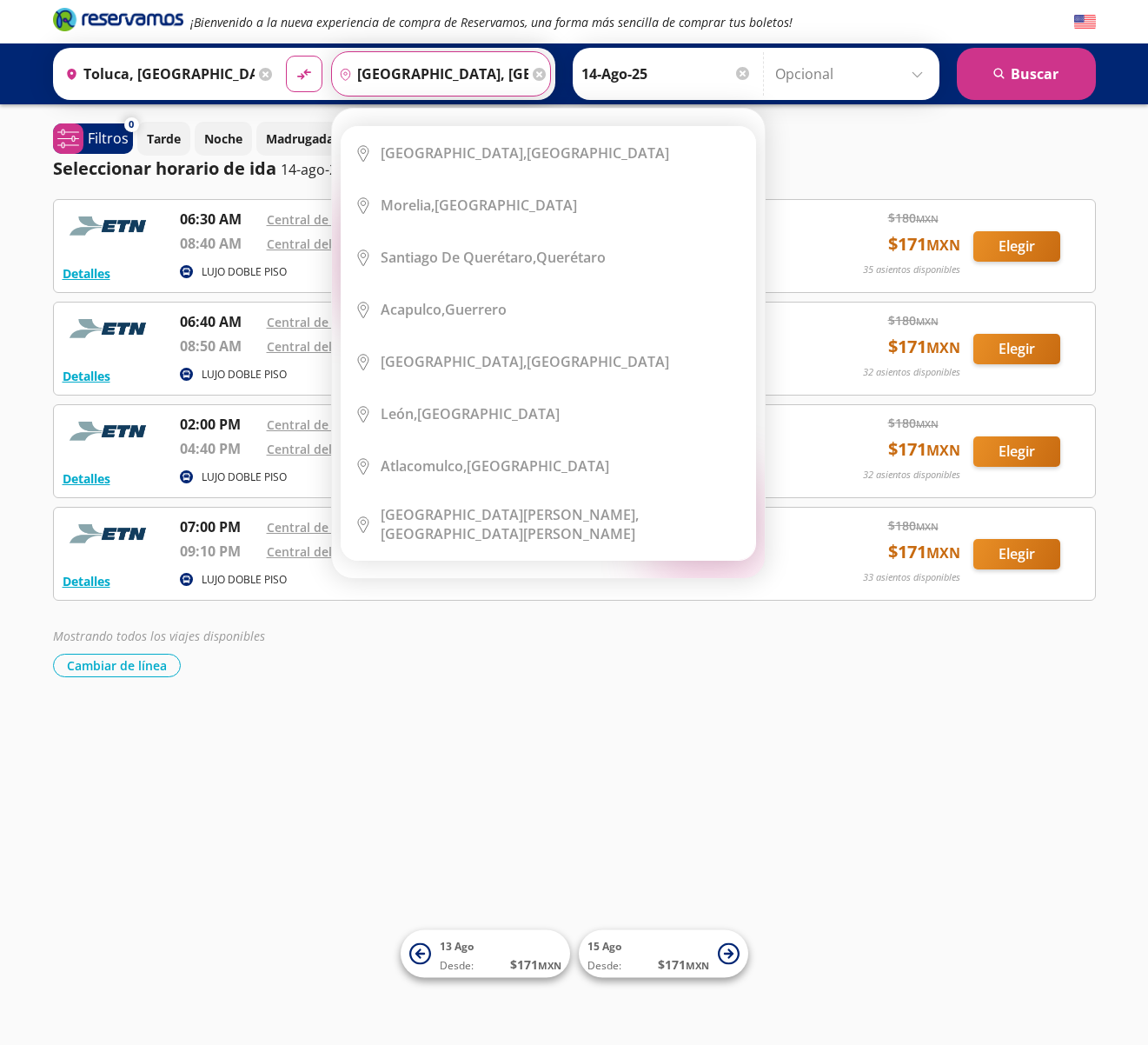
scroll to position [0, 71]
drag, startPoint x: 357, startPoint y: 77, endPoint x: 652, endPoint y: 103, distance: 296.1
click at [652, 103] on div "Origen heroicons:map-pin-20-solid Toluca, México Destino pin-outline Ciudad de …" at bounding box center [574, 73] width 1148 height 61
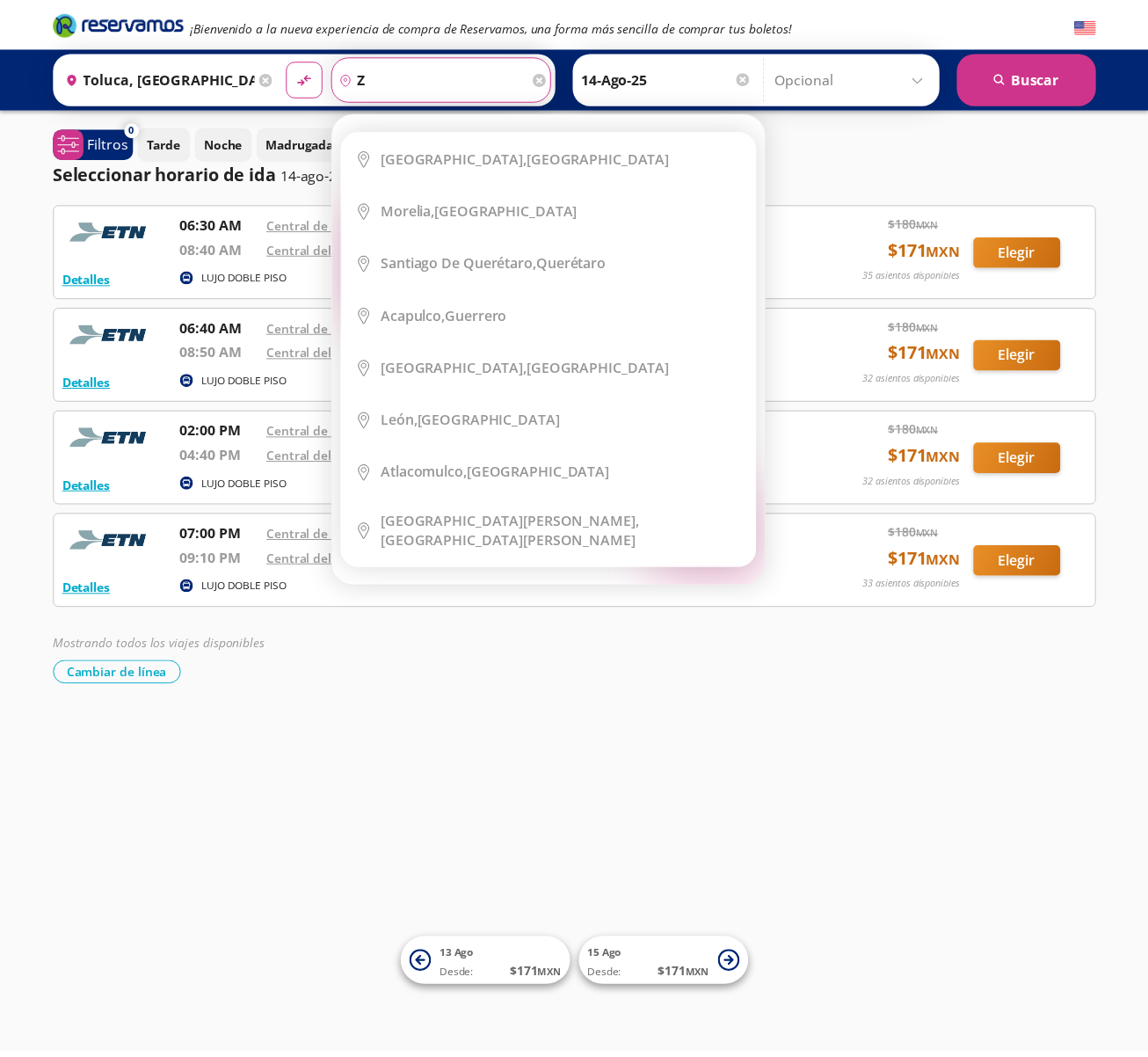
scroll to position [0, 0]
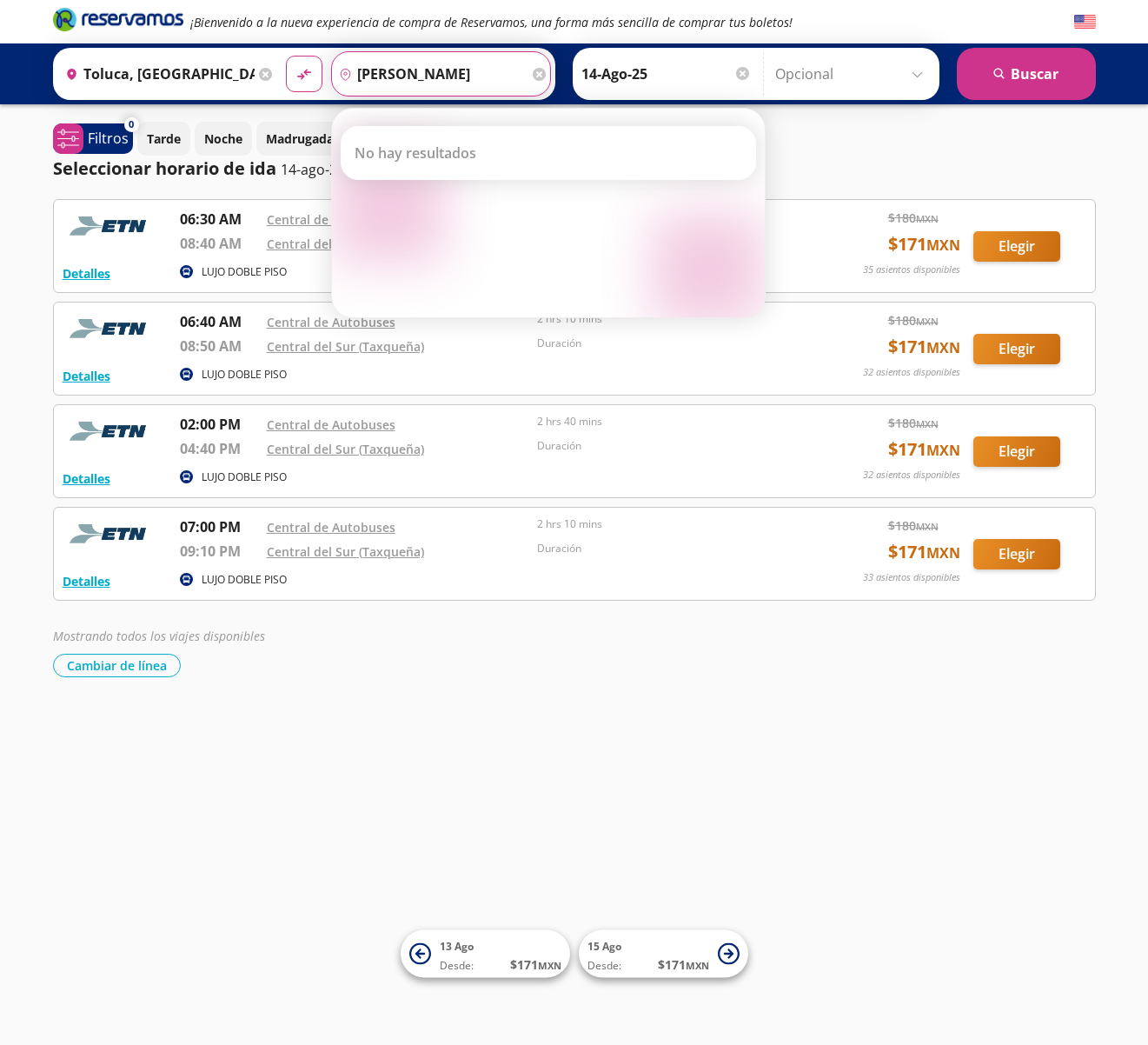
click at [435, 78] on input "zamora" at bounding box center [429, 73] width 196 height 43
drag, startPoint x: 427, startPoint y: 78, endPoint x: 338, endPoint y: 71, distance: 89.3
click at [338, 71] on div "pin-outline zamora" at bounding box center [429, 73] width 196 height 43
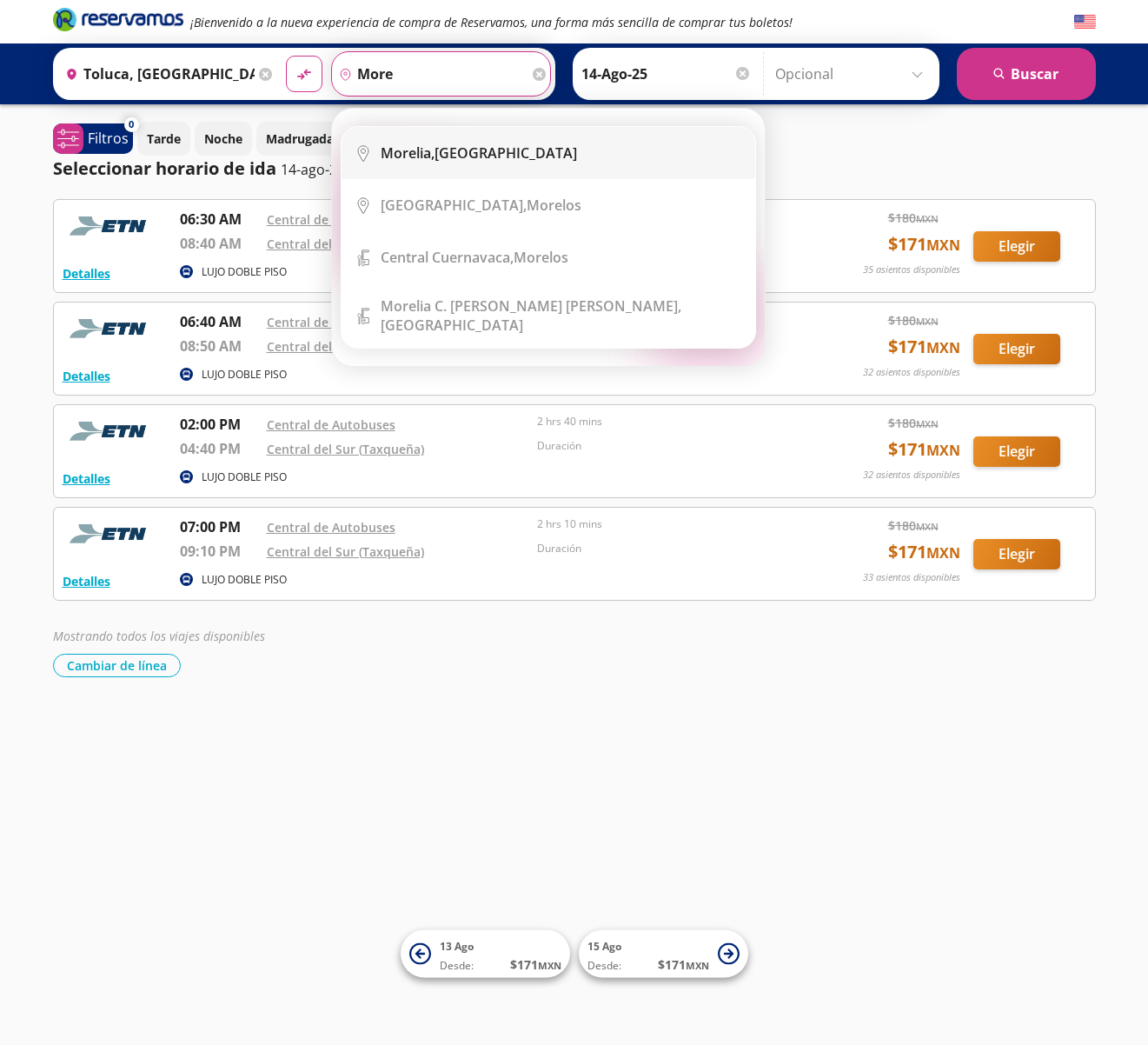
click at [500, 168] on li "City Icon Morelia, Michoacán" at bounding box center [548, 152] width 413 height 52
type input "Morelia, Michoacán"
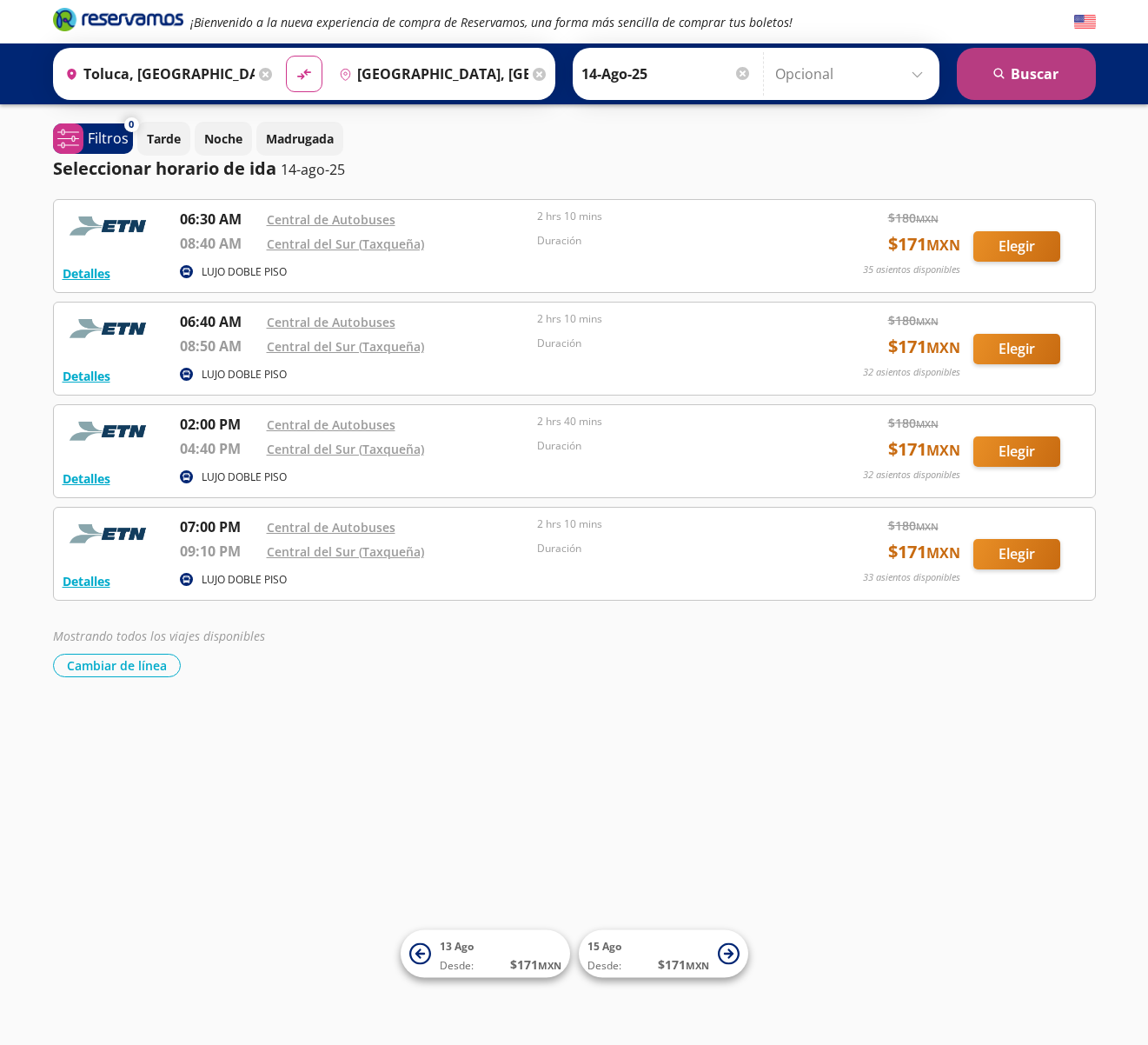
click at [1020, 99] on button "search Buscar" at bounding box center [1027, 73] width 139 height 52
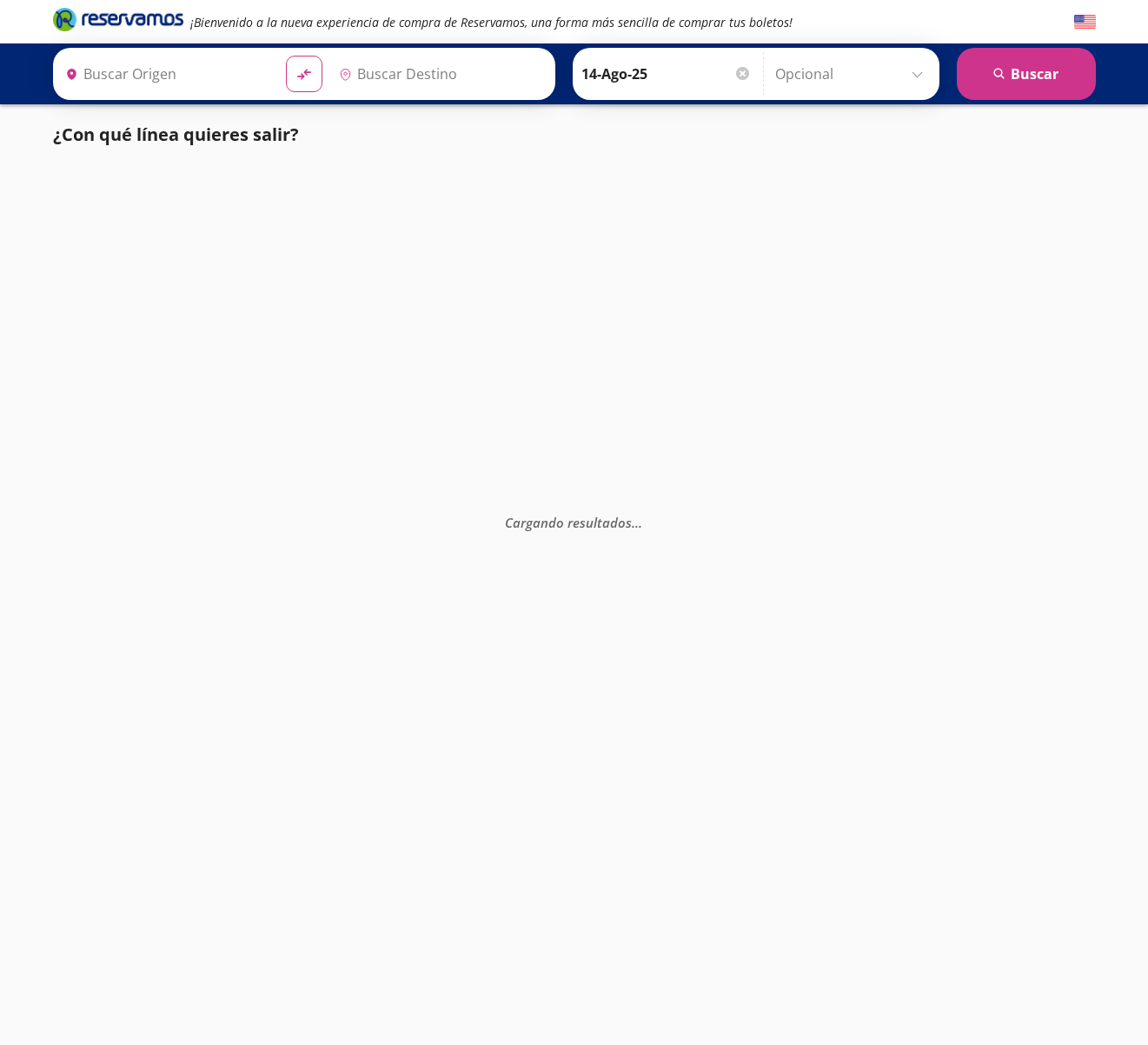
type input "Toluca, [GEOGRAPHIC_DATA]"
type input "Morelia, Michoacán"
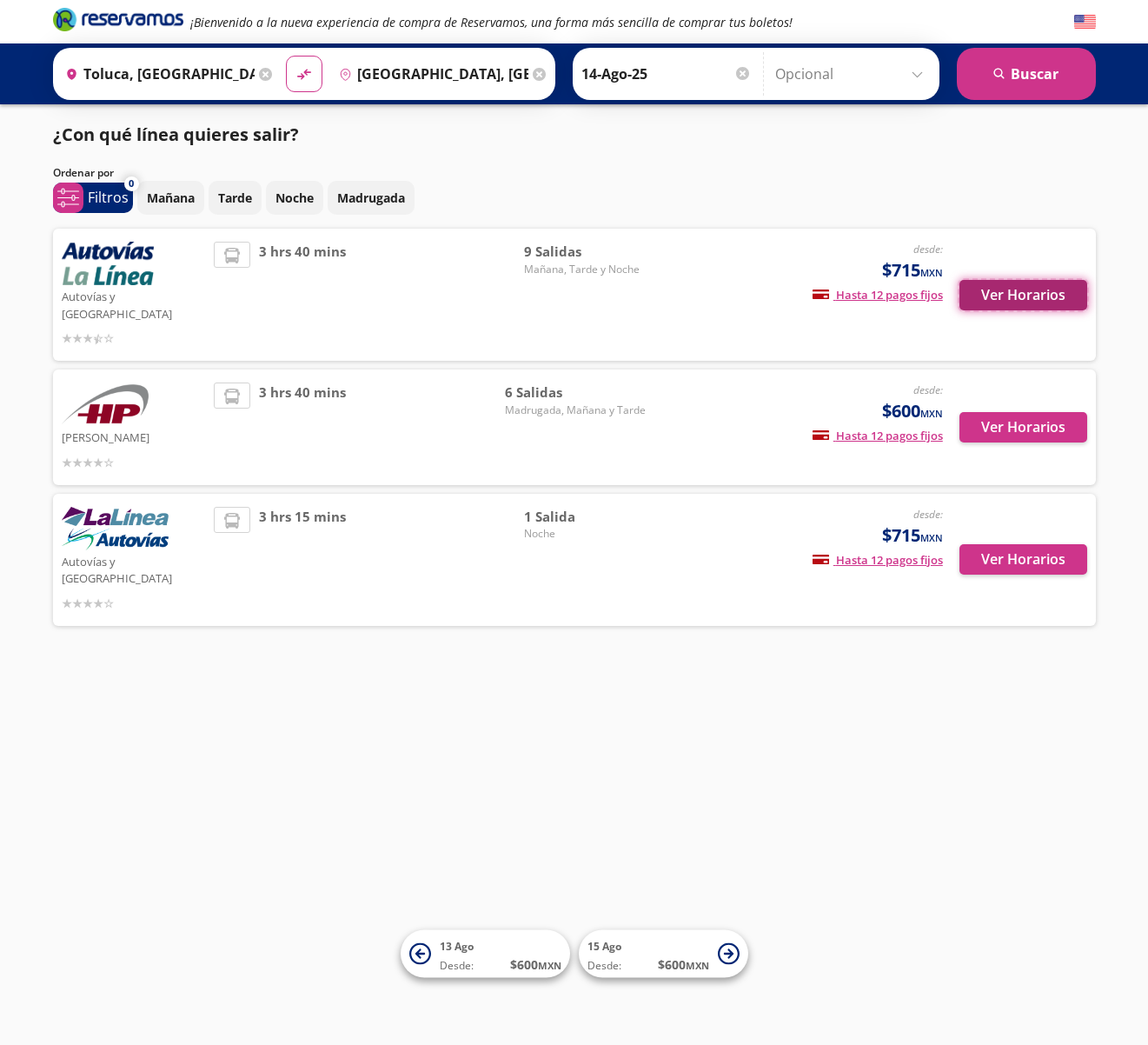
click at [1039, 287] on button "Ver Horarios" at bounding box center [1023, 295] width 128 height 31
